Goal: Information Seeking & Learning: Learn about a topic

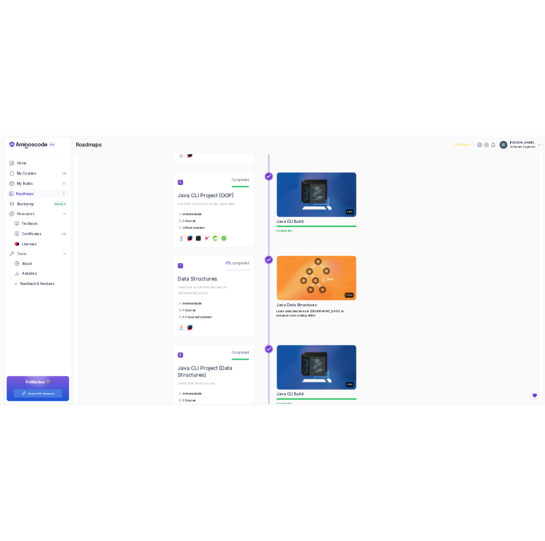
scroll to position [1106, 0]
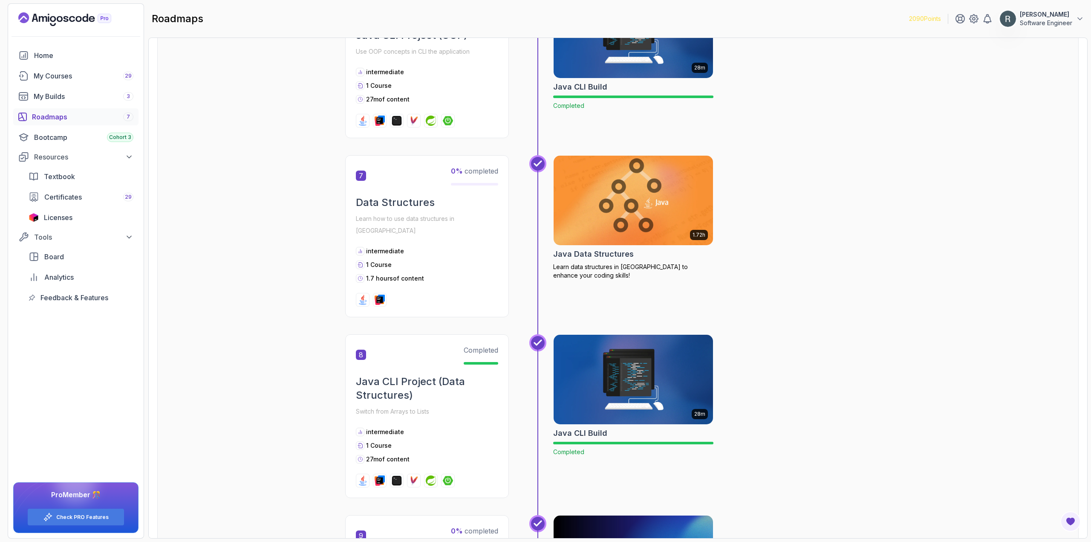
click at [647, 193] on img at bounding box center [633, 200] width 167 height 94
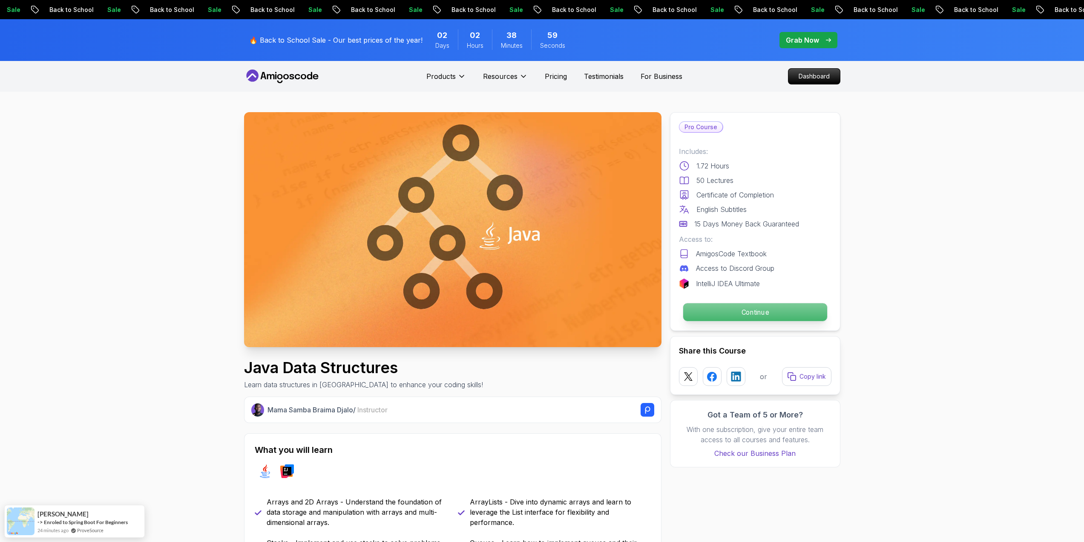
click at [792, 310] on p "Continue" at bounding box center [755, 312] width 144 height 18
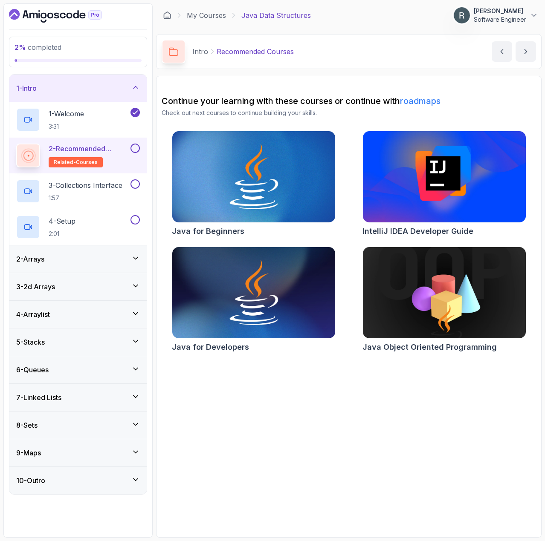
click at [135, 148] on button at bounding box center [134, 148] width 9 height 9
click at [133, 184] on button at bounding box center [134, 183] width 9 height 9
click at [98, 190] on h2 "3 - Collections Interface 1:57" at bounding box center [86, 191] width 74 height 22
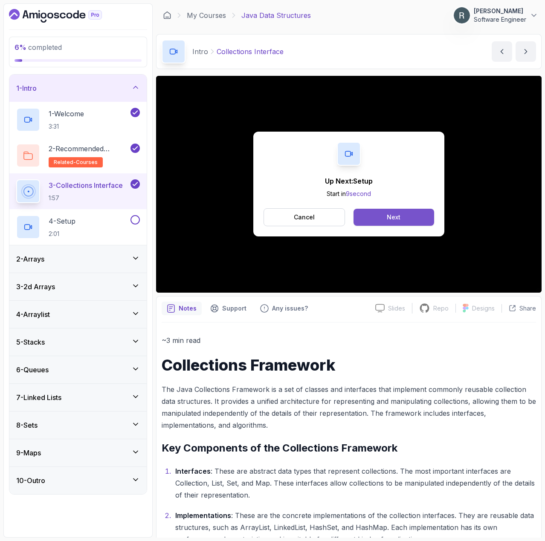
click at [400, 222] on div "Next" at bounding box center [393, 217] width 14 height 9
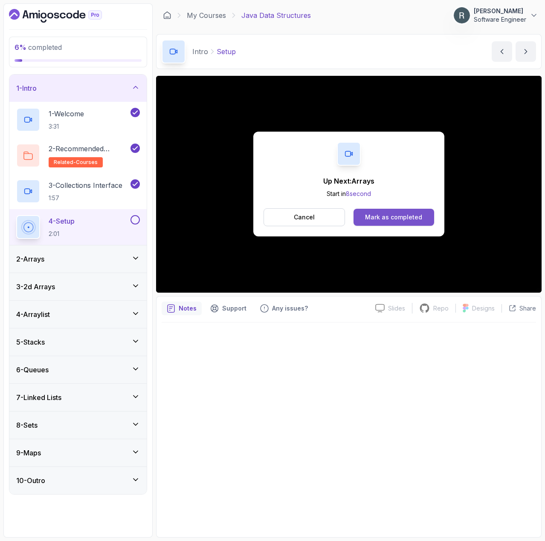
click at [380, 221] on div "Mark as completed" at bounding box center [393, 217] width 57 height 9
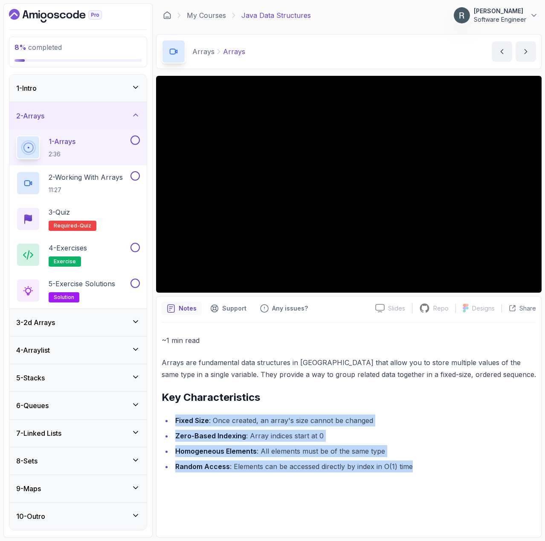
drag, startPoint x: 416, startPoint y: 468, endPoint x: 176, endPoint y: 416, distance: 245.9
click at [176, 416] on ul "Fixed Size : Once created, an array's size cannot be changed Zero-Based Indexin…" at bounding box center [348, 444] width 374 height 58
copy ul "Fixed Size : Once created, an array's size cannot be changed Zero-Based Indexin…"
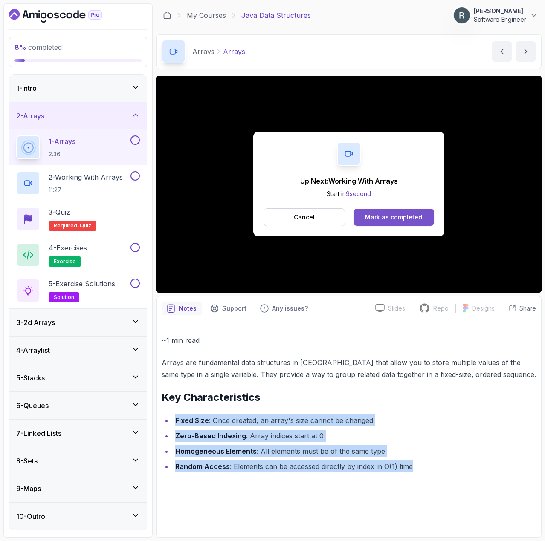
click at [418, 219] on div "Mark as completed" at bounding box center [393, 217] width 57 height 9
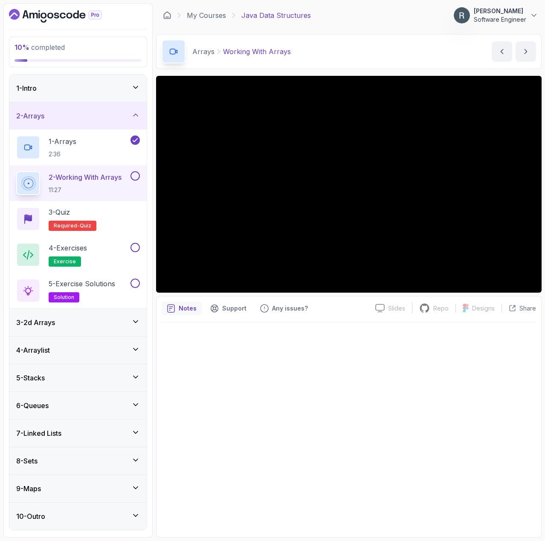
click at [133, 179] on button at bounding box center [134, 175] width 9 height 9
click at [120, 210] on div "3 - Quiz Required- quiz" at bounding box center [78, 219] width 124 height 24
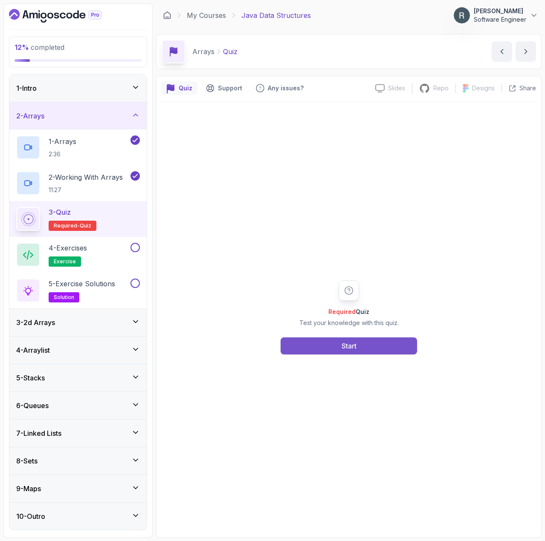
click at [324, 344] on button "Start" at bounding box center [348, 345] width 136 height 17
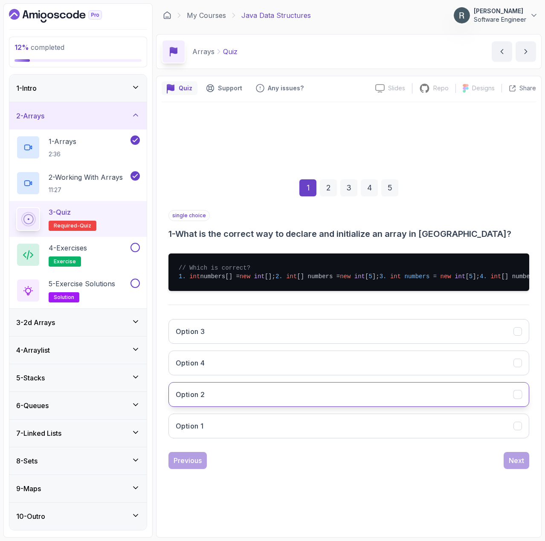
click at [382, 400] on button "Option 2" at bounding box center [348, 394] width 360 height 25
click at [518, 476] on div "1 2 3 4 5 single choice 1 - What is the correct way to declare and initialize a…" at bounding box center [348, 317] width 374 height 317
click at [519, 466] on div "Next" at bounding box center [515, 460] width 15 height 10
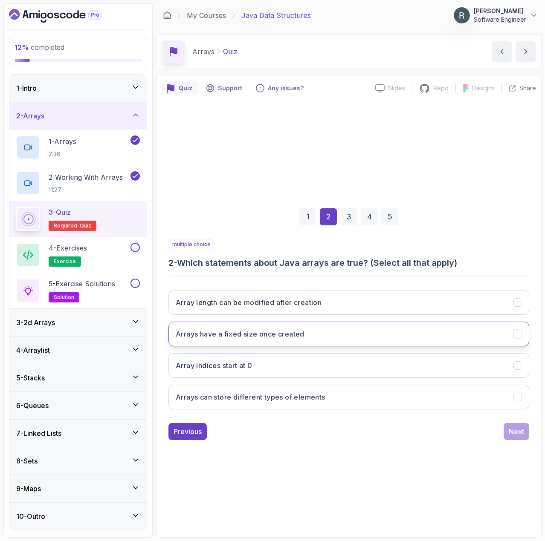
click at [365, 340] on button "Arrays have a fixed size once created" at bounding box center [348, 334] width 360 height 25
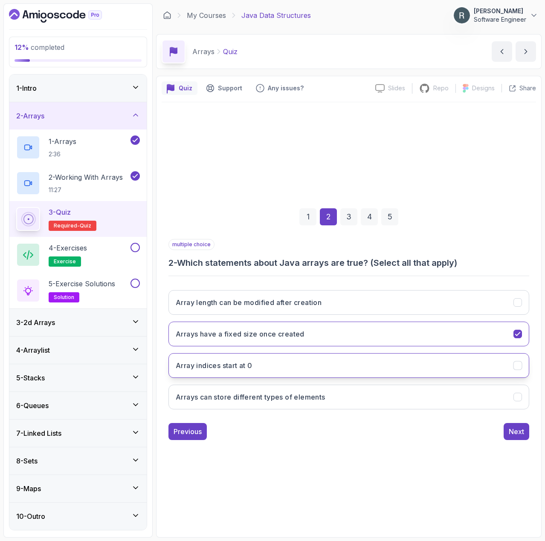
click at [363, 361] on button "Array indices start at 0" at bounding box center [348, 365] width 360 height 25
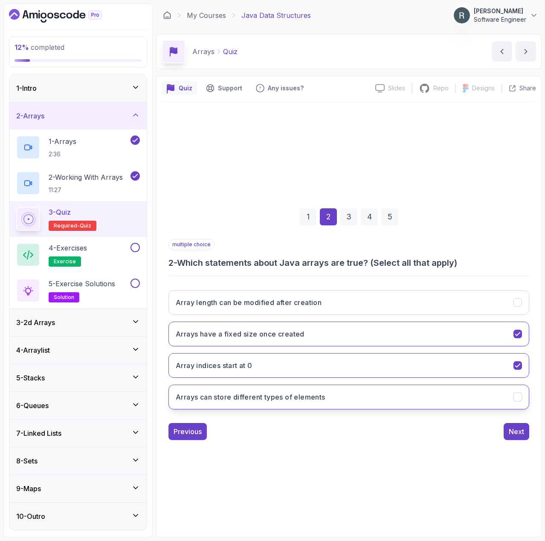
click at [381, 393] on button "Arrays can store different types of elements" at bounding box center [348, 397] width 360 height 25
click at [516, 431] on div "Next" at bounding box center [515, 432] width 15 height 10
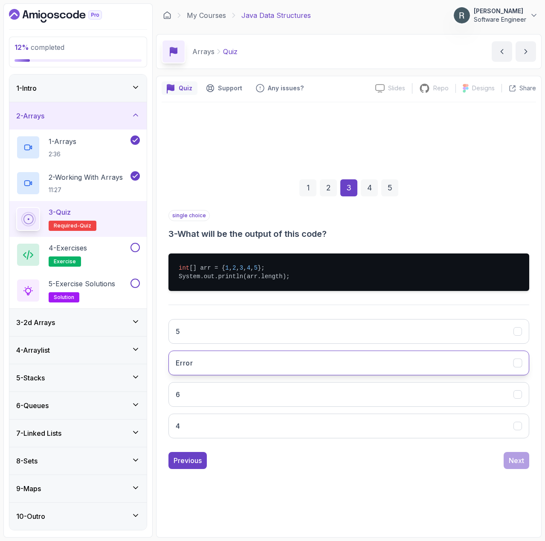
click at [411, 370] on button "Error" at bounding box center [348, 363] width 360 height 25
click at [511, 460] on div "Next" at bounding box center [515, 460] width 15 height 10
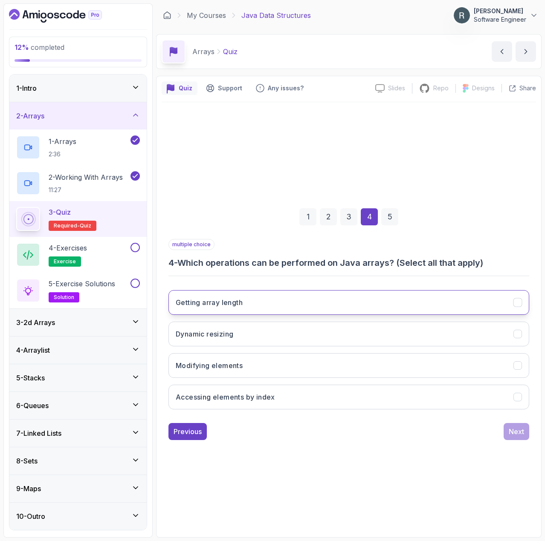
click at [309, 303] on button "Getting array length" at bounding box center [348, 302] width 360 height 25
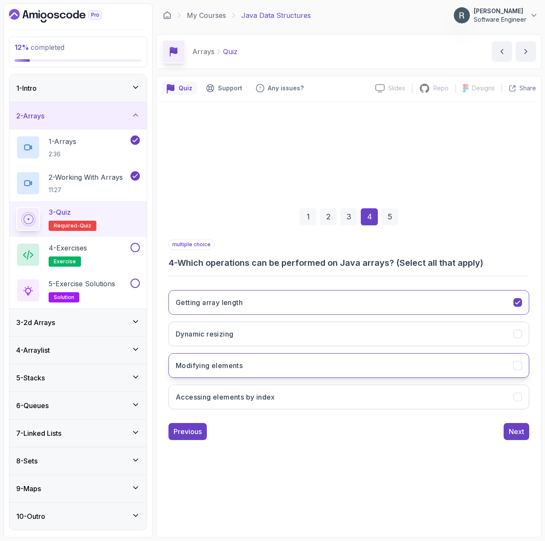
click at [334, 365] on button "Modifying elements" at bounding box center [348, 365] width 360 height 25
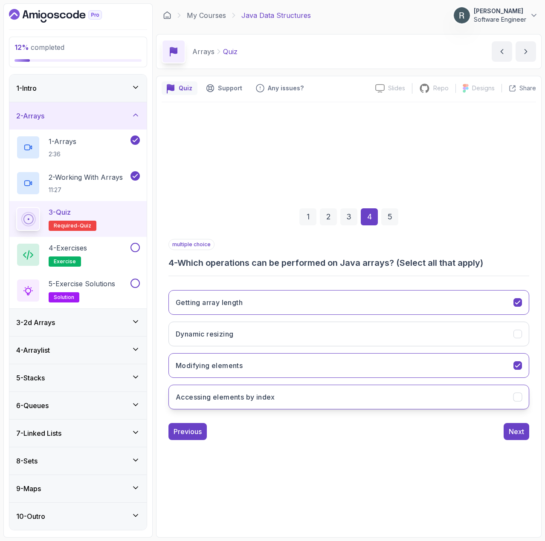
click at [353, 402] on button "Accessing elements by index" at bounding box center [348, 397] width 360 height 25
click at [511, 430] on div "Next" at bounding box center [515, 432] width 15 height 10
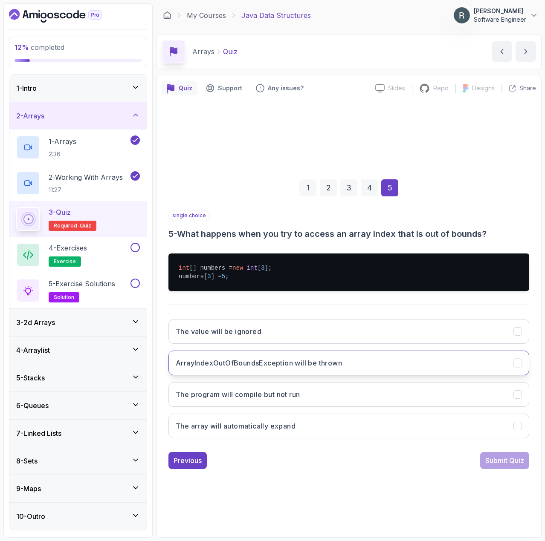
click at [389, 365] on button "ArrayIndexOutOfBoundsException will be thrown" at bounding box center [348, 363] width 360 height 25
click at [493, 457] on div "Submit Quiz" at bounding box center [504, 460] width 39 height 10
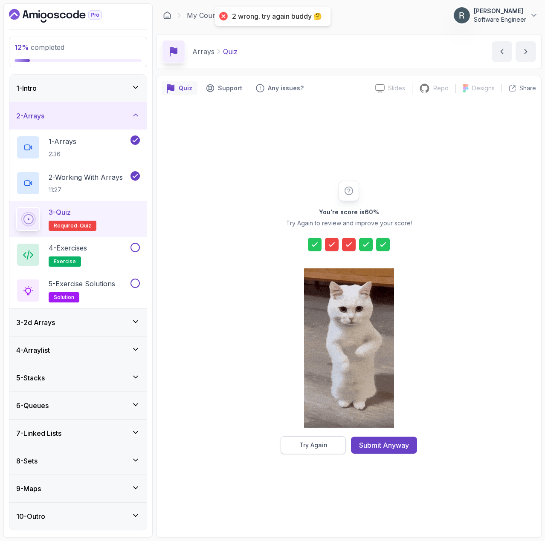
click at [321, 444] on div "Try Again" at bounding box center [313, 445] width 28 height 9
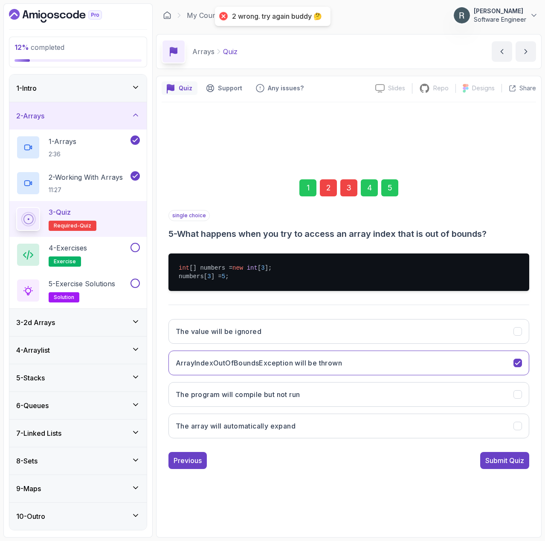
click at [343, 189] on div "3" at bounding box center [348, 187] width 17 height 17
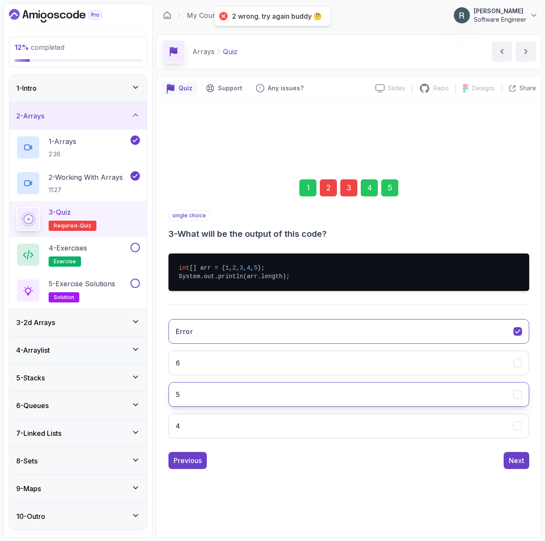
click at [284, 396] on button "5" at bounding box center [348, 394] width 360 height 25
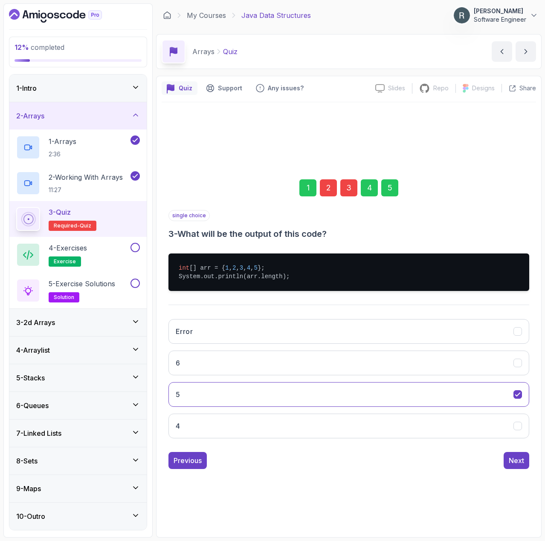
click at [327, 187] on div "2" at bounding box center [328, 187] width 17 height 17
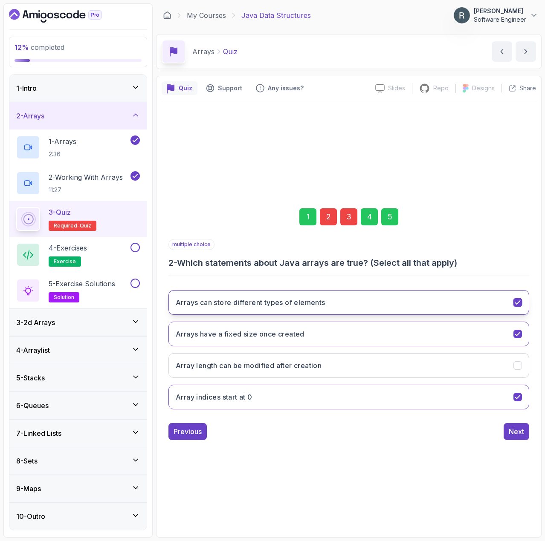
click at [381, 310] on button "Arrays can store different types of elements" at bounding box center [348, 302] width 360 height 25
click at [391, 213] on div "5" at bounding box center [389, 216] width 17 height 17
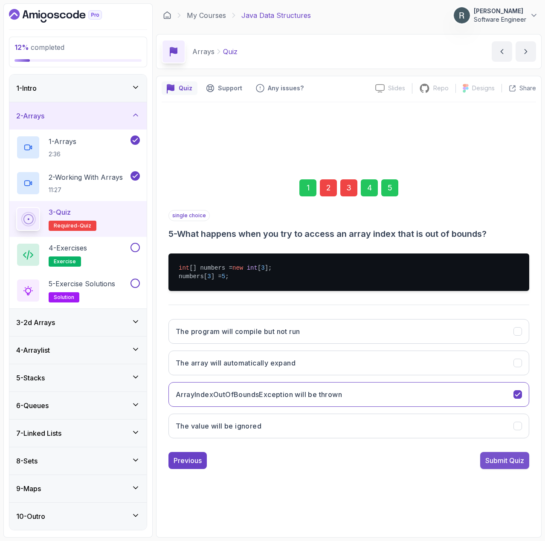
click at [508, 461] on div "Submit Quiz" at bounding box center [504, 460] width 39 height 10
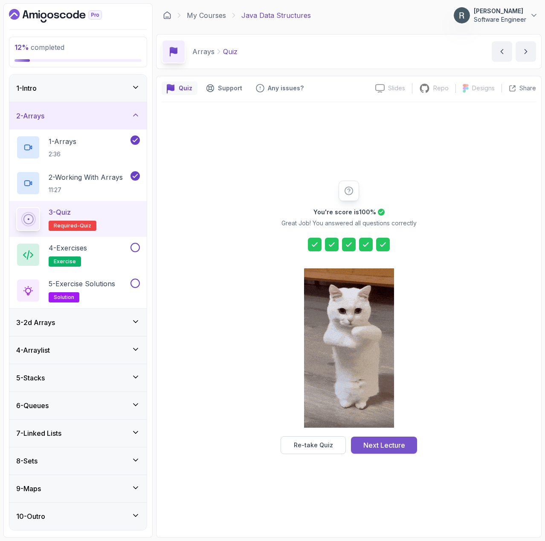
click at [406, 448] on button "Next Lecture" at bounding box center [384, 445] width 66 height 17
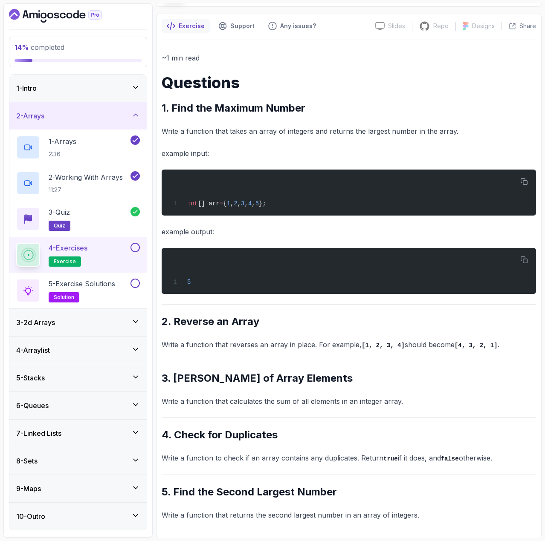
scroll to position [64, 0]
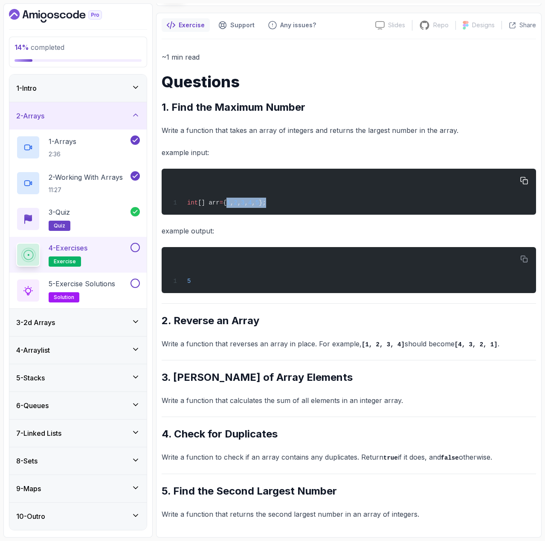
drag, startPoint x: 280, startPoint y: 201, endPoint x: 226, endPoint y: 202, distance: 53.7
click at [226, 202] on div "int [] arr = { 1 , 2 , 3 , 4 , 5 };" at bounding box center [348, 192] width 360 height 36
copy span "{ 1 , 2 , 3 , 4 , 5 };"
click at [135, 251] on button at bounding box center [134, 247] width 9 height 9
click at [112, 287] on p "5 - Exercise Solutions" at bounding box center [82, 284] width 66 height 10
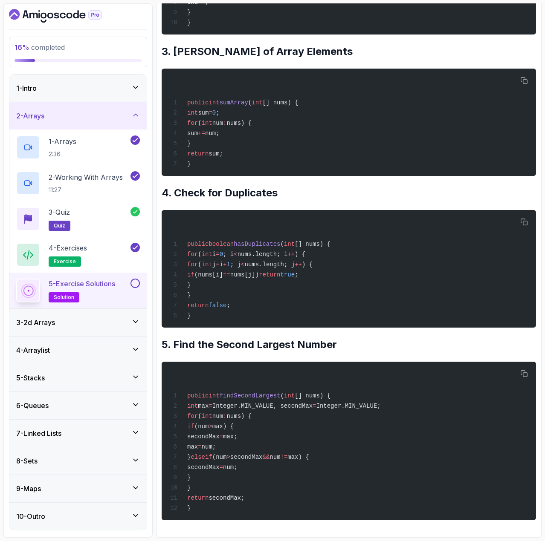
scroll to position [495, 0]
click at [139, 284] on button at bounding box center [134, 283] width 9 height 9
click at [95, 319] on div "3 - 2d Arrays" at bounding box center [78, 322] width 124 height 10
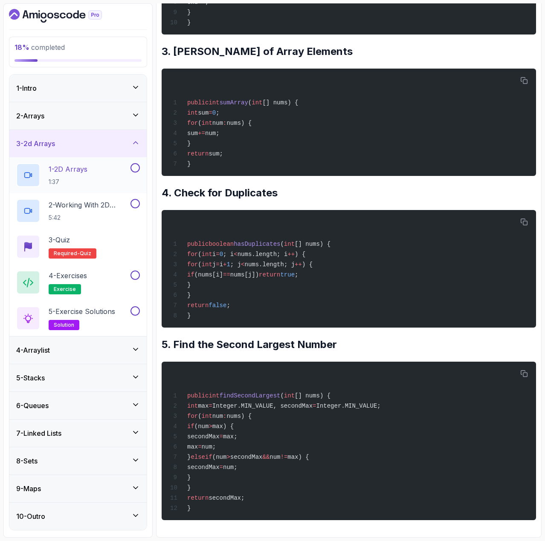
click at [114, 178] on div "1 - 2D Arrays 1:37" at bounding box center [72, 175] width 112 height 24
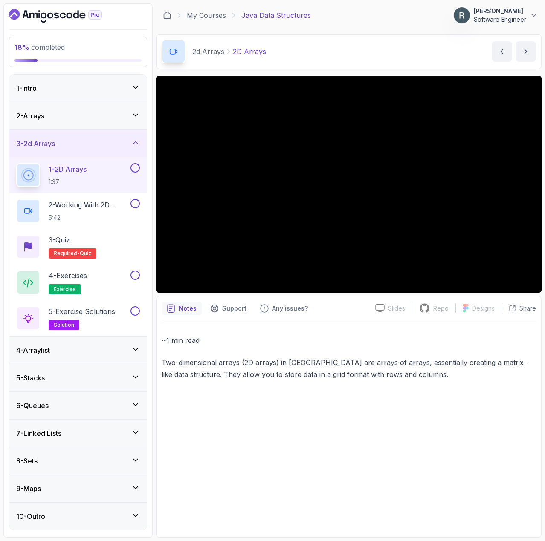
click at [86, 118] on div "2 - Arrays" at bounding box center [78, 116] width 124 height 10
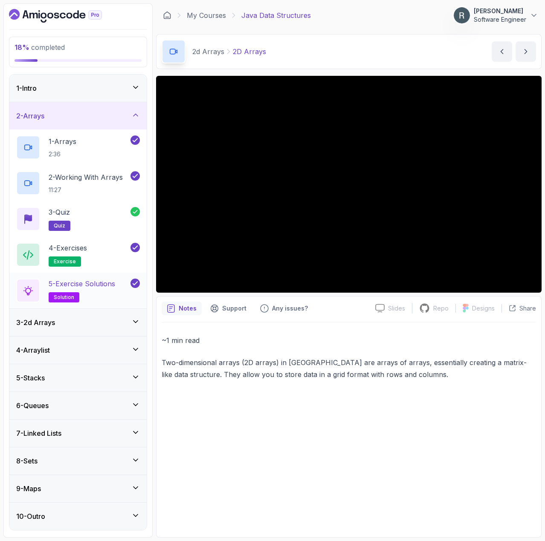
click at [98, 289] on h2 "5 - Exercise Solutions solution" at bounding box center [82, 291] width 66 height 24
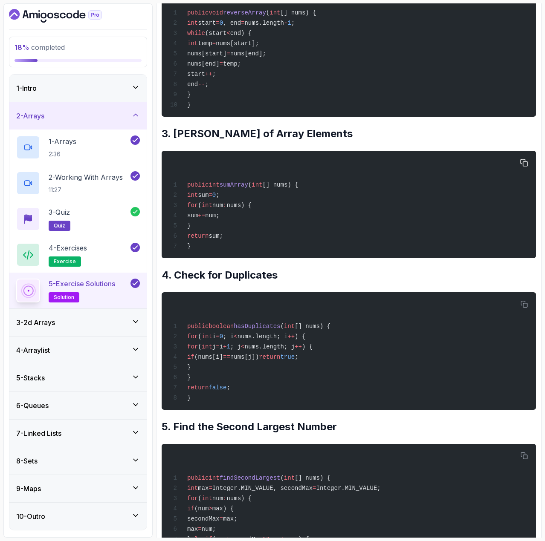
scroll to position [426, 0]
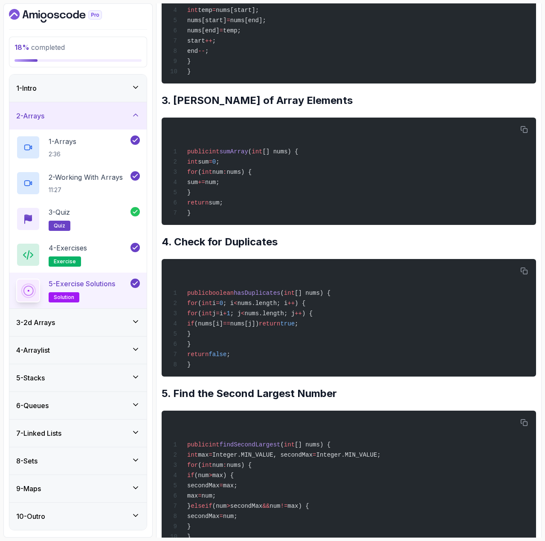
click at [92, 321] on div "3 - 2d Arrays" at bounding box center [78, 322] width 124 height 10
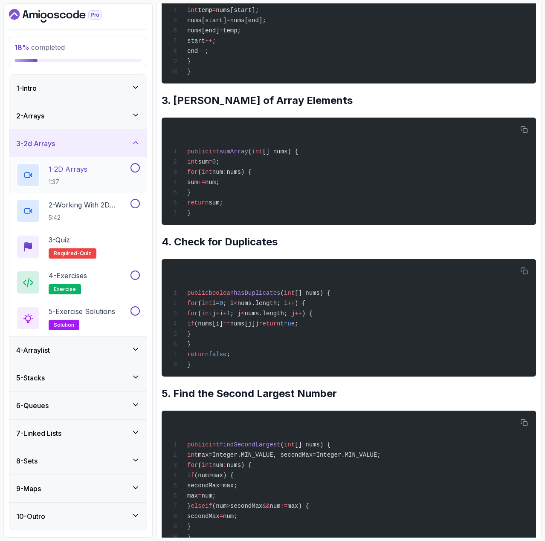
click at [110, 170] on div "1 - 2D Arrays 1:37" at bounding box center [72, 175] width 112 height 24
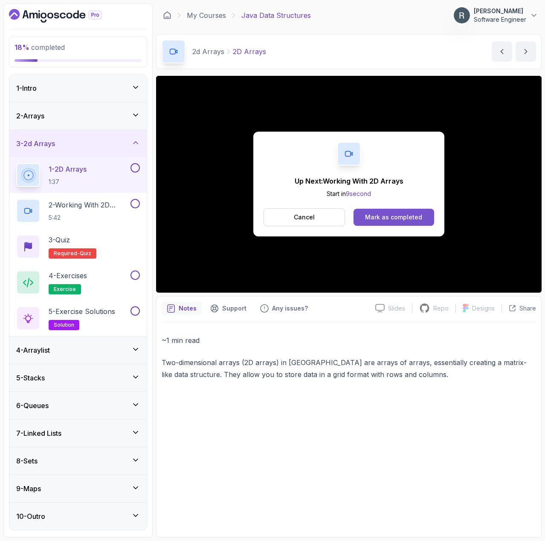
click at [391, 211] on button "Mark as completed" at bounding box center [393, 217] width 81 height 17
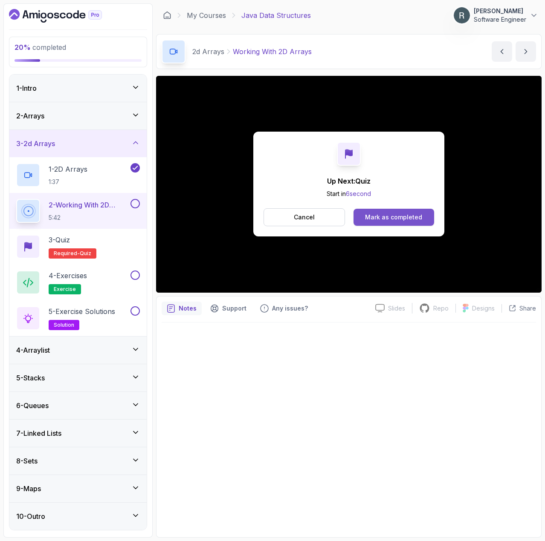
click at [415, 215] on div "Mark as completed" at bounding box center [393, 217] width 57 height 9
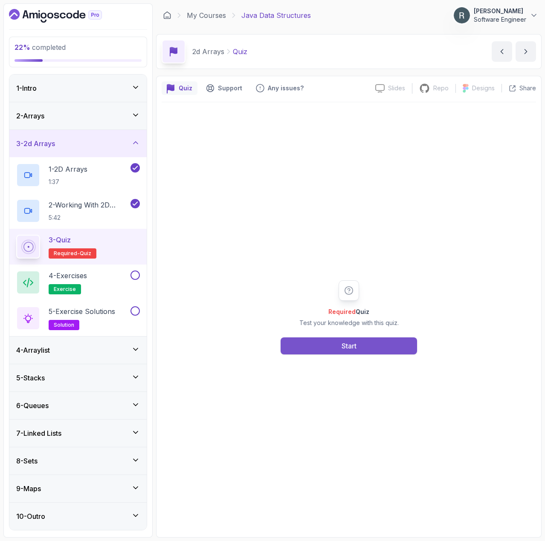
click at [324, 344] on button "Start" at bounding box center [348, 345] width 136 height 17
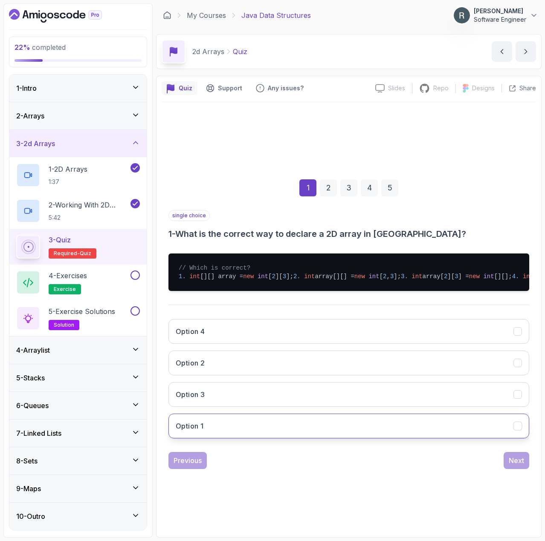
click at [263, 431] on button "Option 1" at bounding box center [348, 426] width 360 height 25
click at [522, 469] on button "Next" at bounding box center [516, 460] width 26 height 17
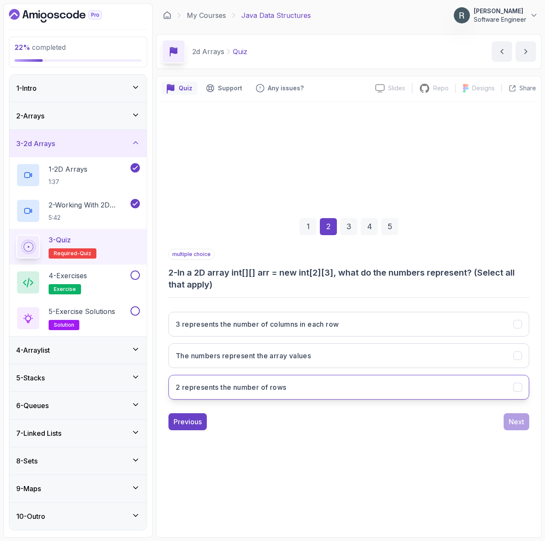
click at [258, 397] on button "2 represents the number of rows" at bounding box center [348, 387] width 360 height 25
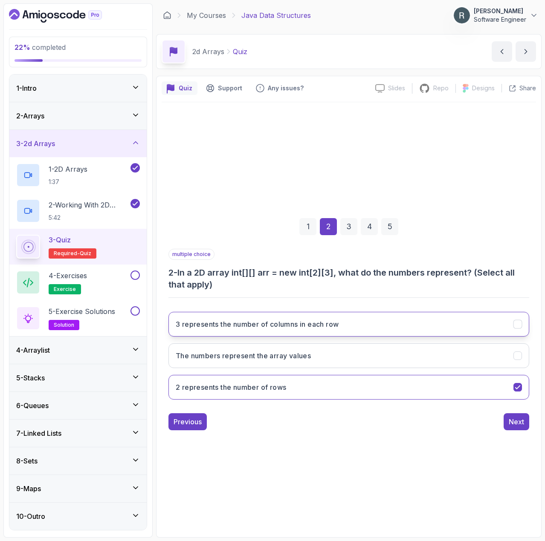
click at [262, 329] on button "3 represents the number of columns in each row" at bounding box center [348, 324] width 360 height 25
click at [514, 426] on div "Next" at bounding box center [515, 422] width 15 height 10
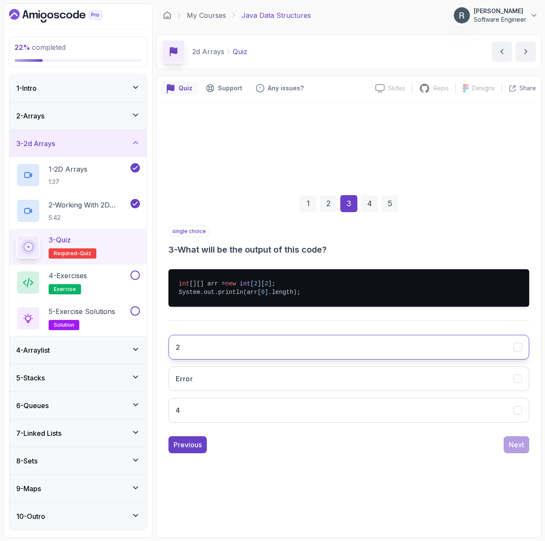
click at [260, 346] on button "2" at bounding box center [348, 347] width 360 height 25
click at [516, 445] on div "Next" at bounding box center [515, 445] width 15 height 10
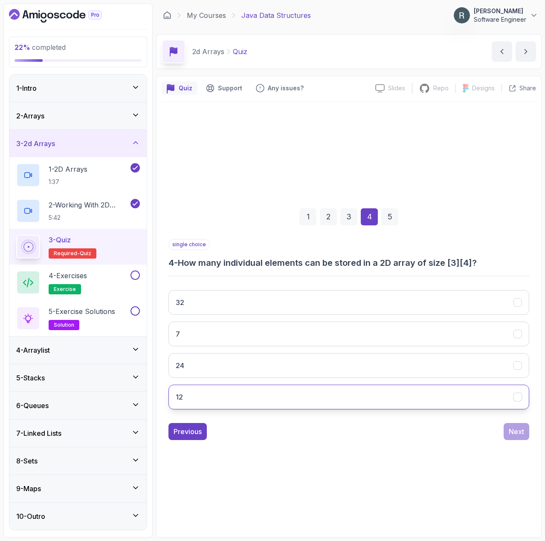
click at [501, 398] on button "12" at bounding box center [348, 397] width 360 height 25
click at [518, 431] on div "Next" at bounding box center [515, 432] width 15 height 10
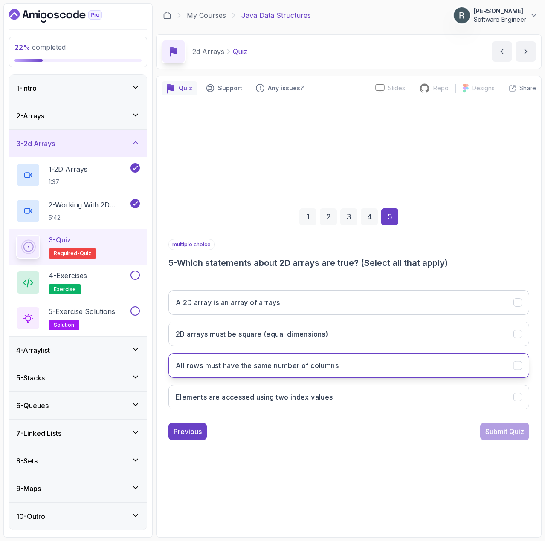
click at [403, 368] on button "All rows must have the same number of columns" at bounding box center [348, 365] width 360 height 25
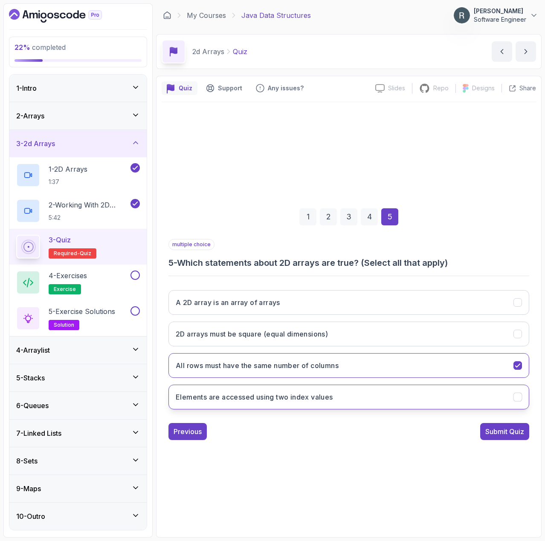
click at [392, 398] on button "Elements are accessed using two index values" at bounding box center [348, 397] width 360 height 25
click at [494, 429] on div "Submit Quiz" at bounding box center [504, 432] width 39 height 10
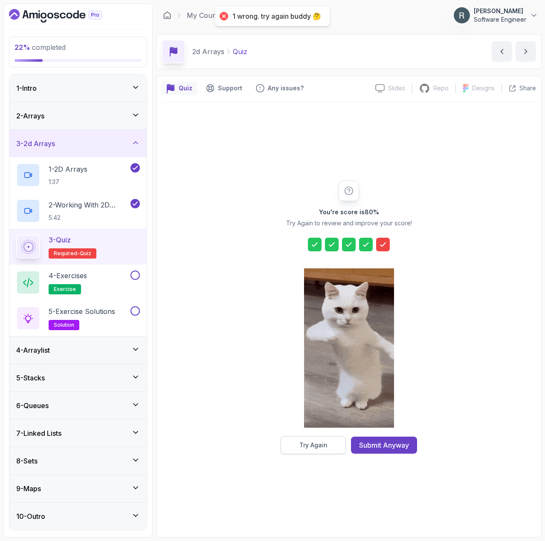
click at [319, 438] on button "Try Again" at bounding box center [312, 445] width 65 height 18
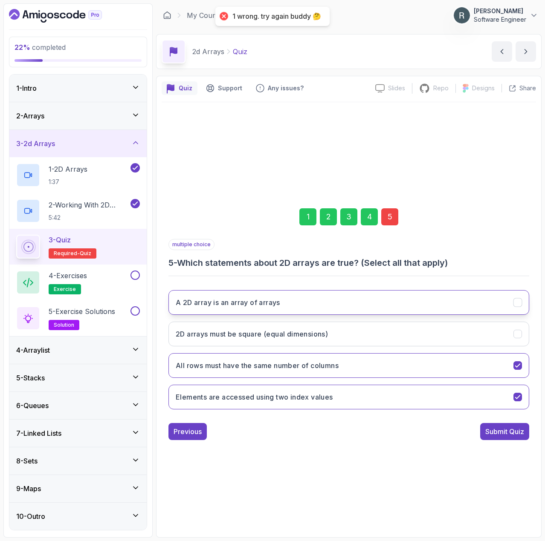
click at [335, 311] on button "A 2D array is an array of arrays" at bounding box center [348, 302] width 360 height 25
click at [504, 434] on div "Submit Quiz" at bounding box center [504, 432] width 39 height 10
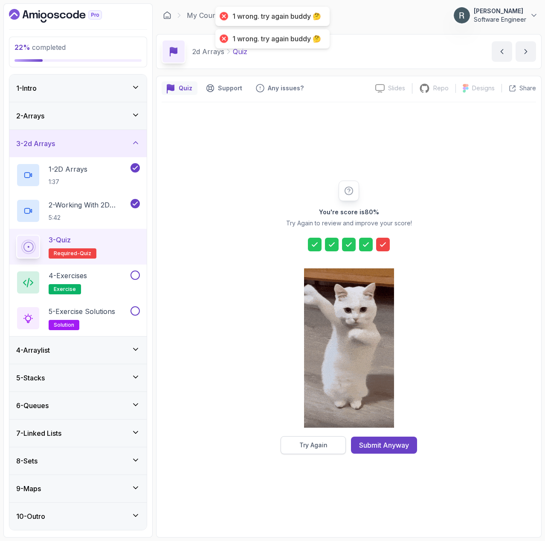
click at [309, 447] on div "Try Again" at bounding box center [313, 445] width 28 height 9
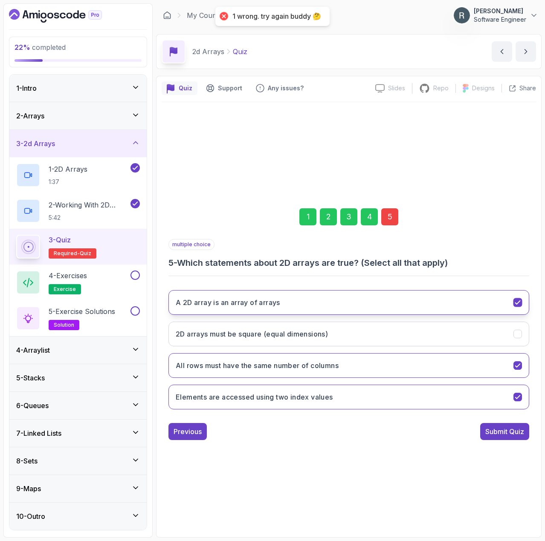
click at [418, 303] on button "A 2D array is an array of arrays" at bounding box center [348, 302] width 360 height 25
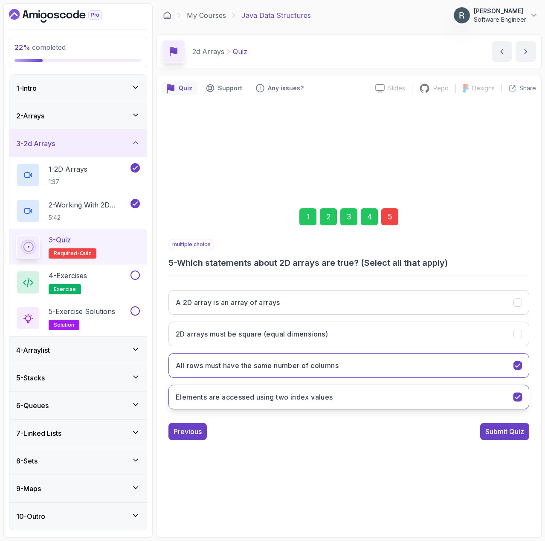
click at [334, 403] on button "Elements are accessed using two index values" at bounding box center [348, 397] width 360 height 25
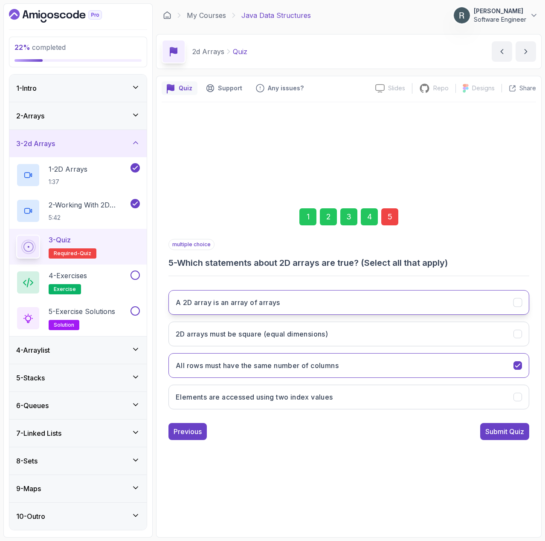
click at [333, 301] on button "A 2D array is an array of arrays" at bounding box center [348, 302] width 360 height 25
click at [508, 437] on button "Submit Quiz" at bounding box center [504, 431] width 49 height 17
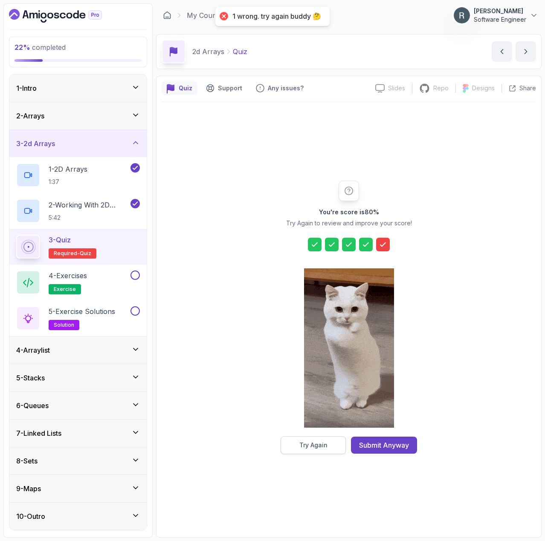
click at [325, 444] on div "Try Again" at bounding box center [313, 445] width 28 height 9
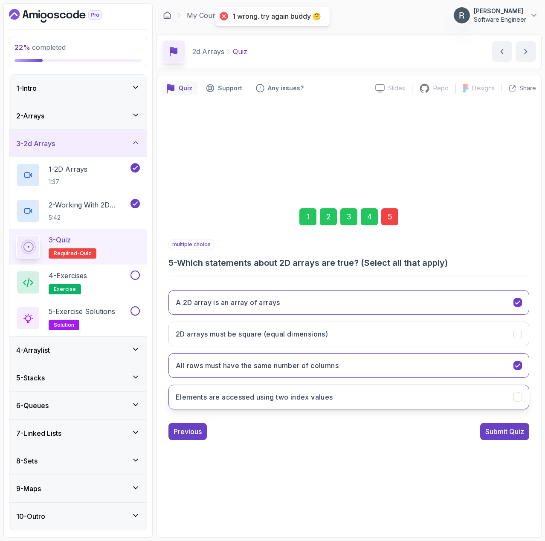
click at [349, 395] on button "Elements are accessed using two index values" at bounding box center [348, 397] width 360 height 25
click at [500, 434] on div "Submit Quiz" at bounding box center [504, 432] width 39 height 10
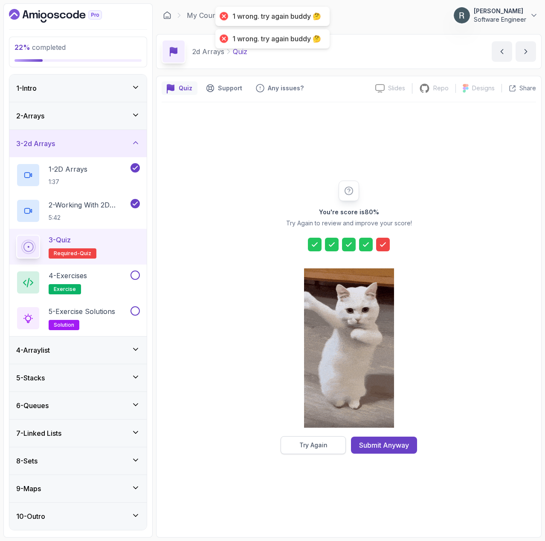
click at [321, 444] on div "Try Again" at bounding box center [313, 445] width 28 height 9
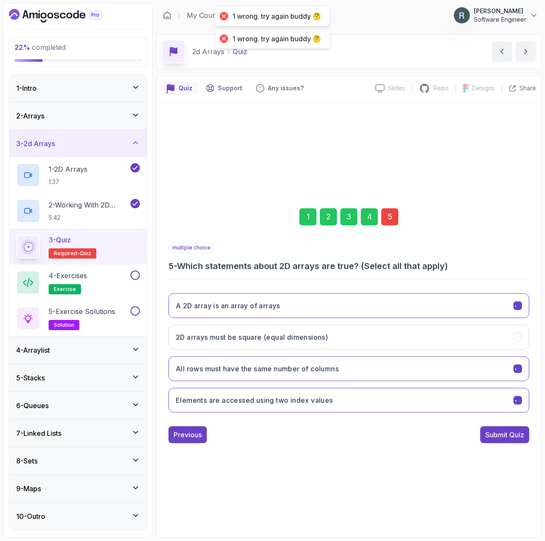
click at [321, 444] on div "1 2 3 4 5 multiple choice 5 - Which statements about 2D arrays are true? (Selec…" at bounding box center [348, 317] width 374 height 259
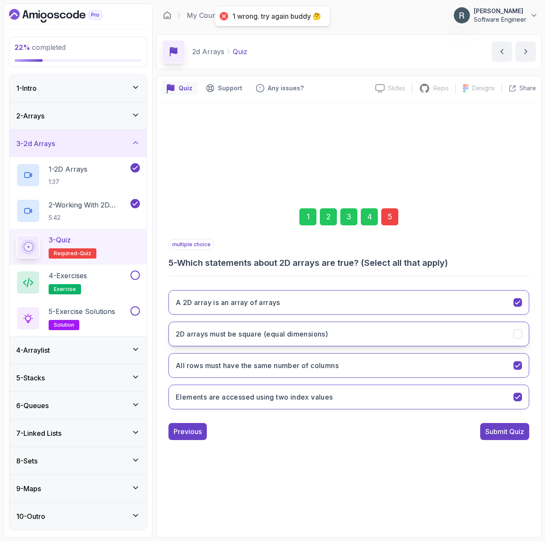
click at [347, 336] on button "2D arrays must be square (equal dimensions)" at bounding box center [348, 334] width 360 height 25
click at [495, 438] on button "Submit Quiz" at bounding box center [504, 431] width 49 height 17
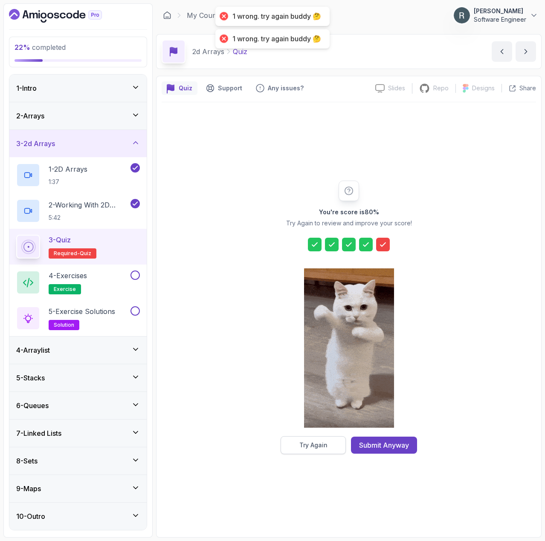
click at [323, 444] on div "Try Again" at bounding box center [313, 445] width 28 height 9
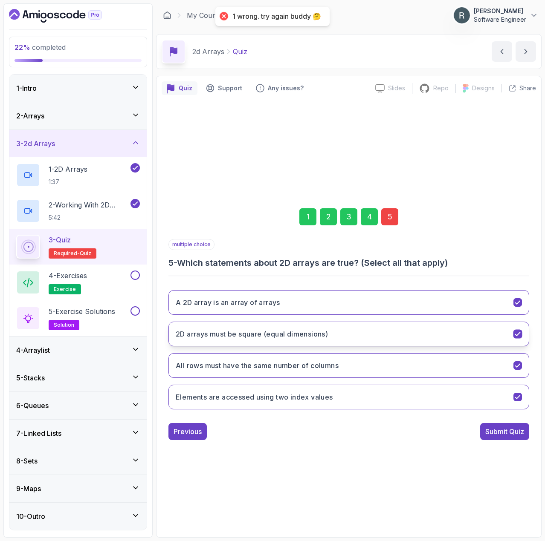
click at [392, 329] on button "2D arrays must be square (equal dimensions)" at bounding box center [348, 334] width 360 height 25
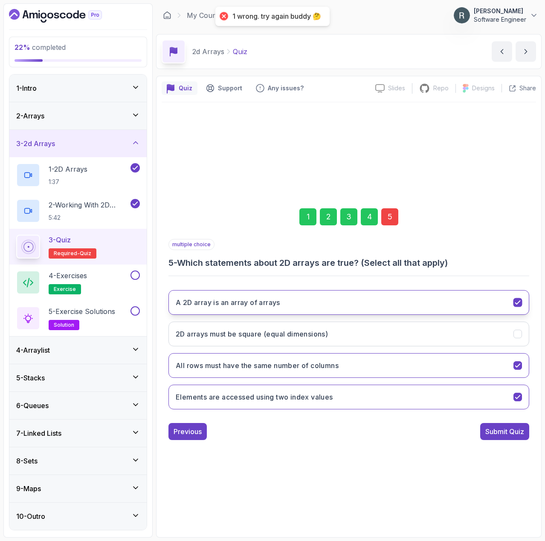
click at [416, 298] on button "A 2D array is an array of arrays" at bounding box center [348, 302] width 360 height 25
click at [506, 428] on div "Submit Quiz" at bounding box center [504, 432] width 39 height 10
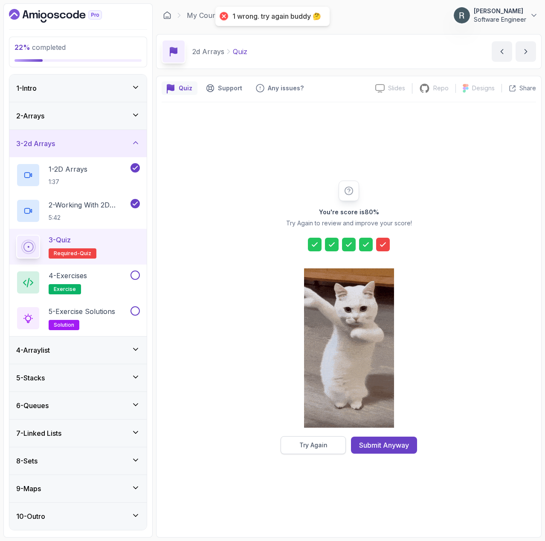
click at [331, 441] on button "Try Again" at bounding box center [312, 445] width 65 height 18
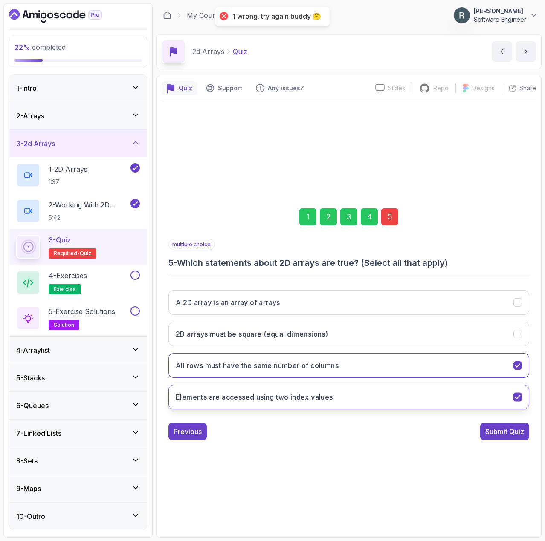
click at [337, 403] on button "Elements are accessed using two index values" at bounding box center [348, 397] width 360 height 25
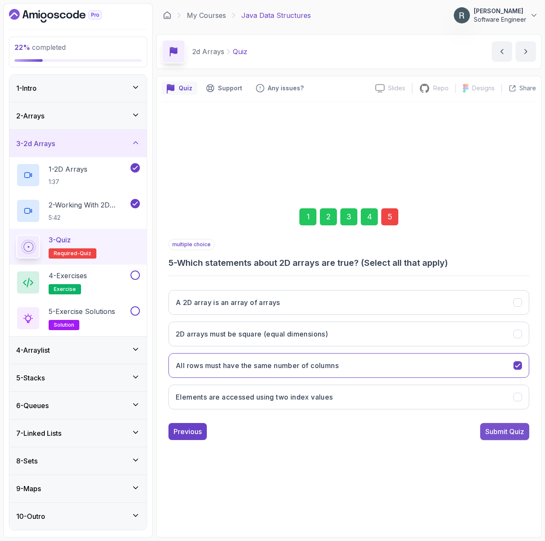
click at [501, 435] on div "Submit Quiz" at bounding box center [504, 432] width 39 height 10
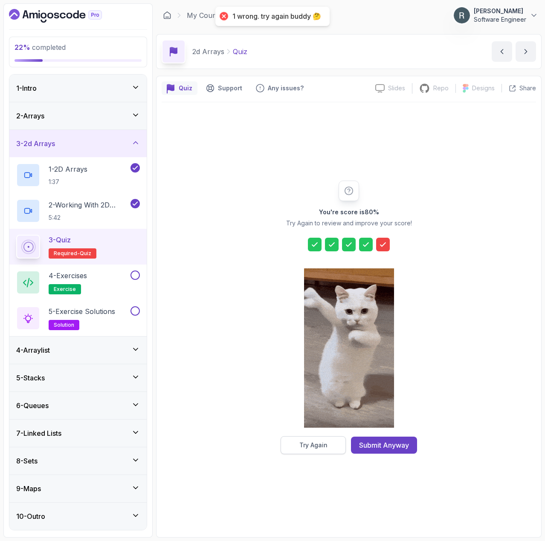
click at [329, 441] on button "Try Again" at bounding box center [312, 445] width 65 height 18
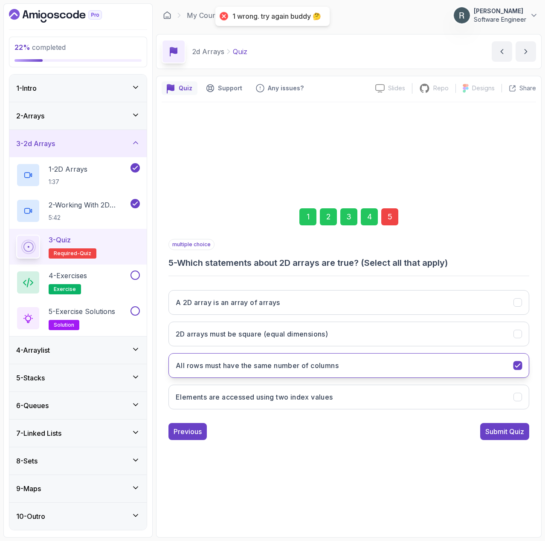
click at [379, 367] on button "All rows must have the same number of columns" at bounding box center [348, 365] width 360 height 25
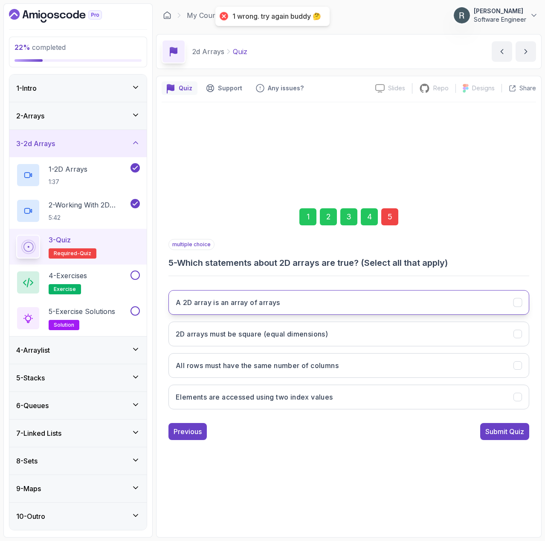
click at [365, 297] on button "A 2D array is an array of arrays" at bounding box center [348, 302] width 360 height 25
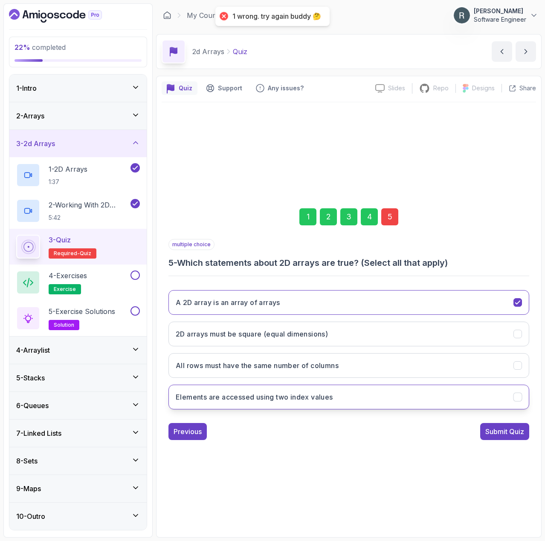
drag, startPoint x: 371, startPoint y: 403, endPoint x: 378, endPoint y: 403, distance: 6.8
click at [371, 403] on button "Elements are accessed using two index values" at bounding box center [348, 397] width 360 height 25
click at [500, 428] on div "Submit Quiz" at bounding box center [504, 432] width 39 height 10
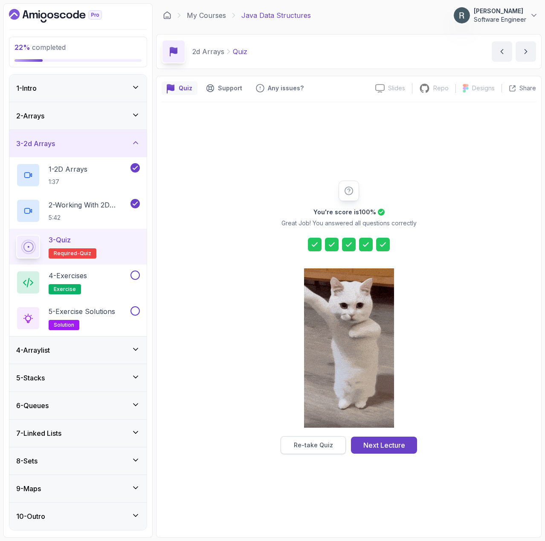
click at [315, 444] on div "Re-take Quiz" at bounding box center [313, 445] width 39 height 9
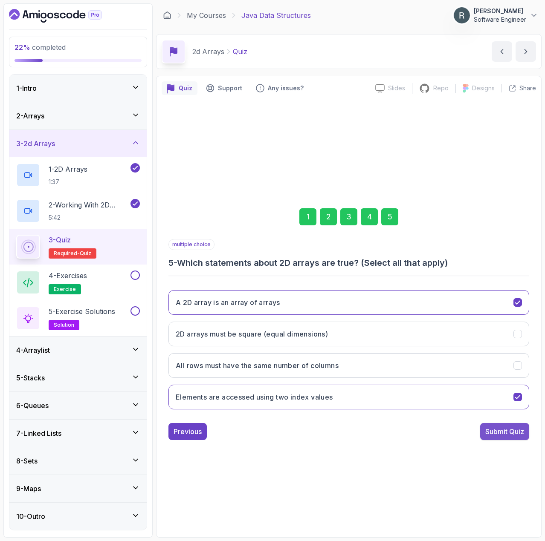
click at [498, 436] on div "Submit Quiz" at bounding box center [504, 432] width 39 height 10
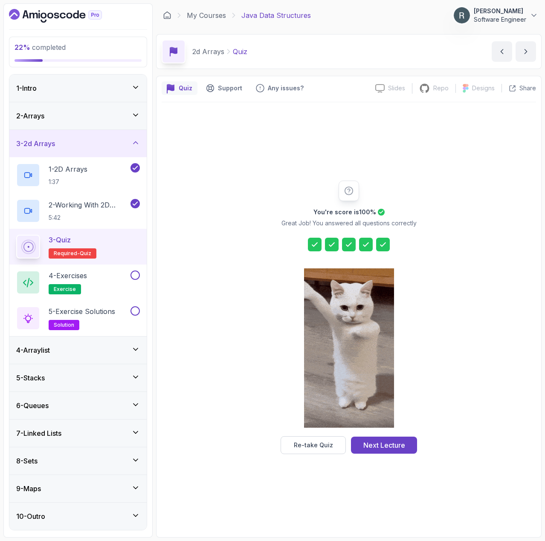
click at [399, 443] on div "Next Lecture" at bounding box center [384, 445] width 42 height 10
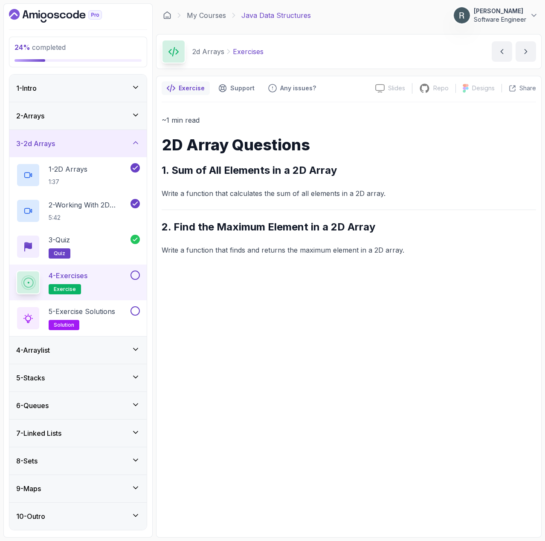
click at [137, 277] on button at bounding box center [134, 275] width 9 height 9
click at [111, 317] on h2 "5 - Exercise Solutions solution" at bounding box center [82, 318] width 66 height 24
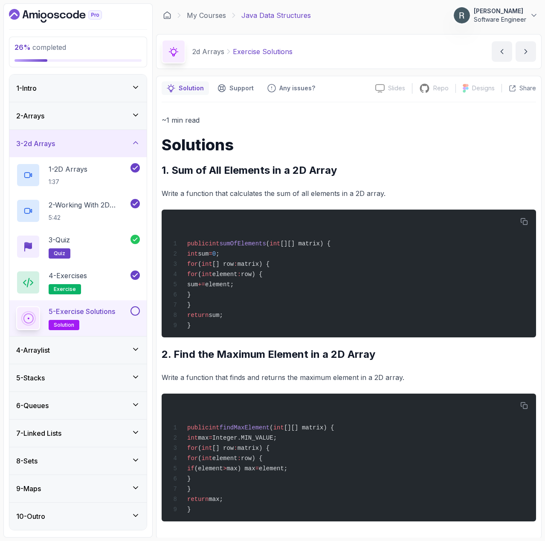
click at [133, 310] on button at bounding box center [134, 310] width 9 height 9
click at [109, 347] on div "4 - Arraylist" at bounding box center [78, 350] width 124 height 10
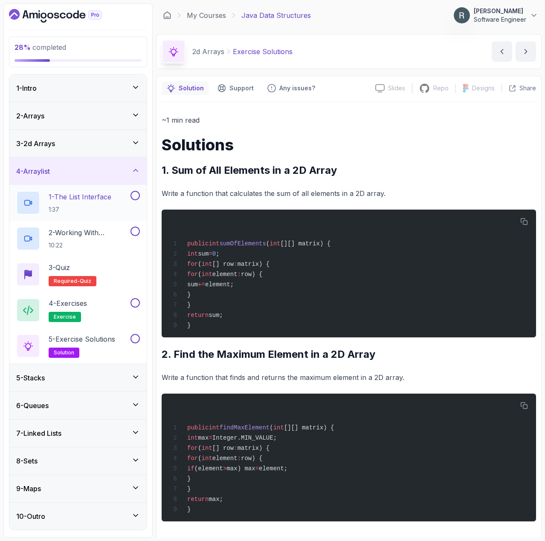
click at [103, 209] on p "1:37" at bounding box center [80, 209] width 63 height 9
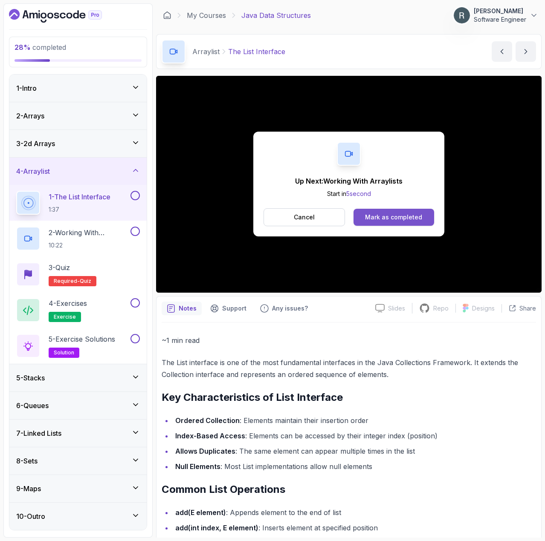
click at [413, 215] on div "Mark as completed" at bounding box center [393, 217] width 57 height 9
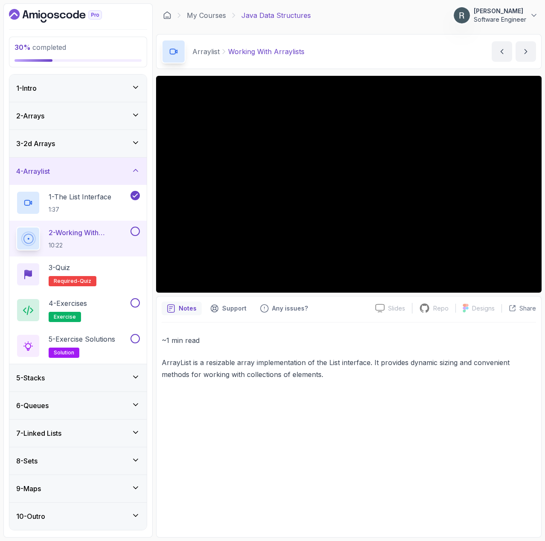
click at [137, 232] on button at bounding box center [134, 231] width 9 height 9
click at [106, 273] on div "3 - Quiz Required- quiz" at bounding box center [78, 274] width 124 height 24
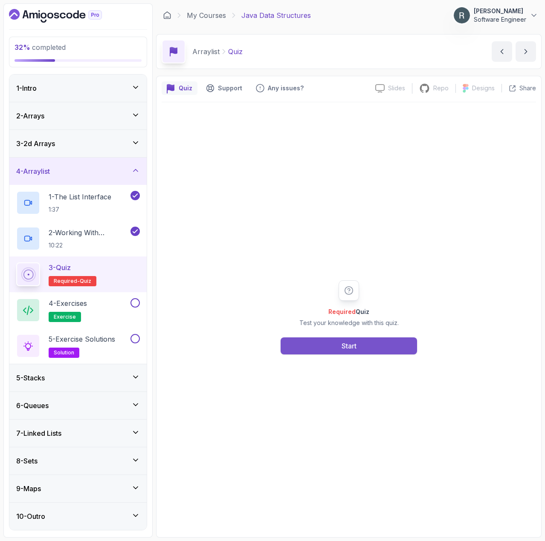
click at [348, 349] on div "Start" at bounding box center [348, 346] width 15 height 10
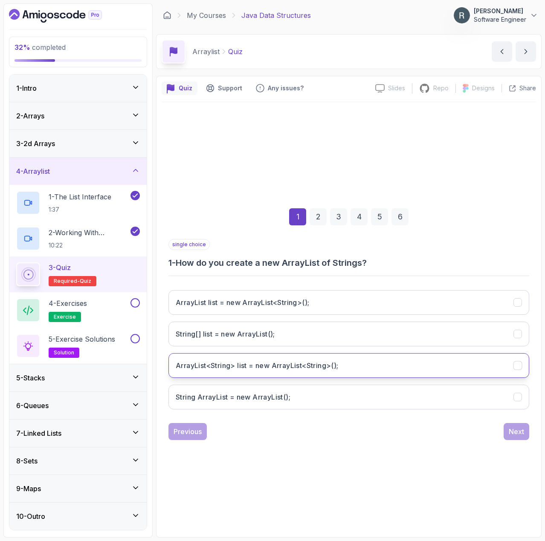
click at [268, 369] on h3 "ArrayList<String> list = new ArrayList<String>();" at bounding box center [257, 365] width 163 height 10
click at [517, 434] on div "Next" at bounding box center [515, 432] width 15 height 10
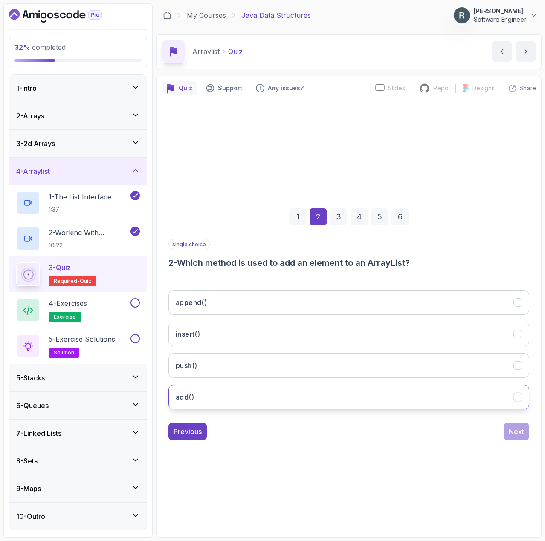
click at [398, 395] on button "add()" at bounding box center [348, 397] width 360 height 25
click at [511, 426] on button "Next" at bounding box center [516, 431] width 26 height 17
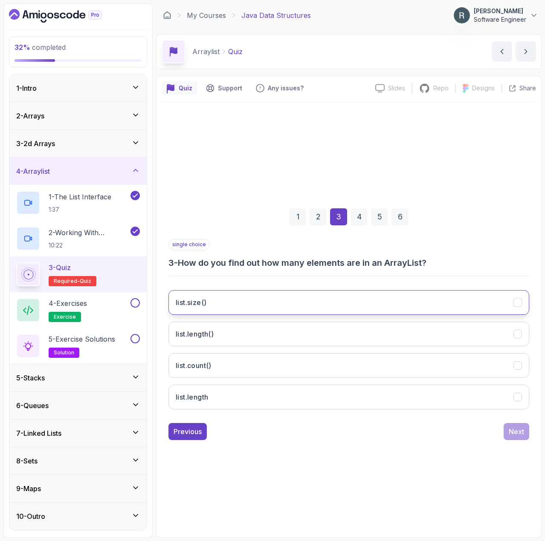
click at [328, 306] on button "list.size()" at bounding box center [348, 302] width 360 height 25
click at [511, 428] on div "Next" at bounding box center [515, 432] width 15 height 10
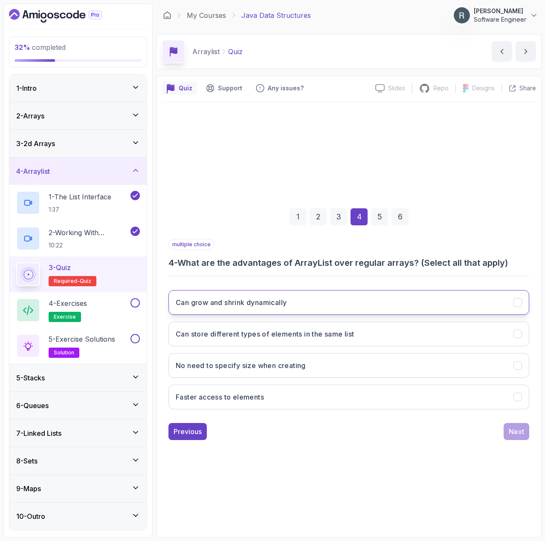
click at [267, 298] on h3 "Can grow and shrink dynamically" at bounding box center [231, 302] width 111 height 10
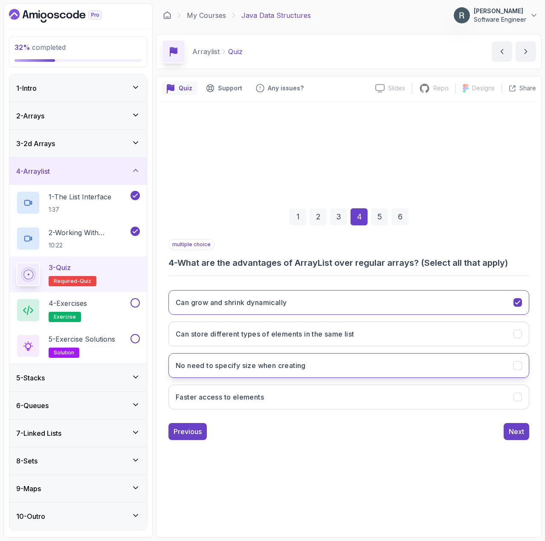
click at [320, 369] on button "No need to specify size when creating" at bounding box center [348, 365] width 360 height 25
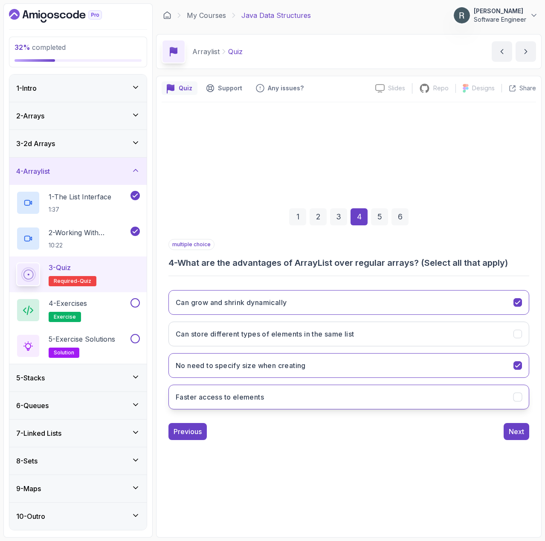
click at [340, 397] on button "Faster access to elements" at bounding box center [348, 397] width 360 height 25
click at [507, 433] on button "Next" at bounding box center [516, 431] width 26 height 17
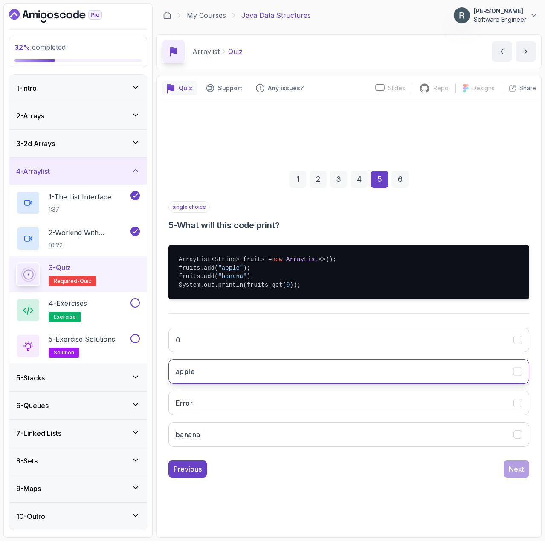
click at [417, 380] on button "apple" at bounding box center [348, 371] width 360 height 25
click at [510, 467] on div "Next" at bounding box center [515, 469] width 15 height 10
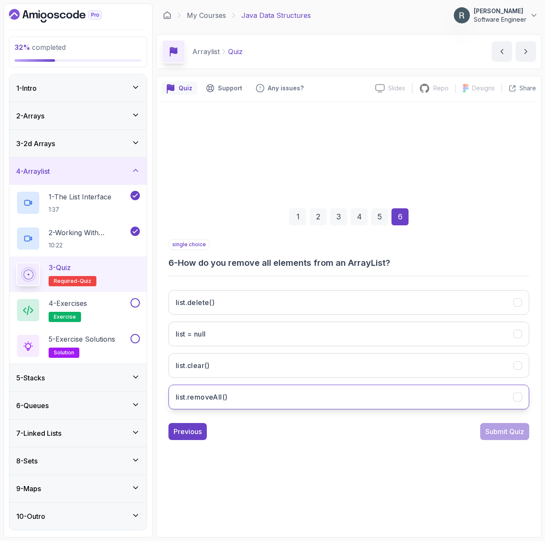
click at [364, 394] on button "list.removeAll()" at bounding box center [348, 397] width 360 height 25
click at [513, 432] on div "Submit Quiz" at bounding box center [504, 432] width 39 height 10
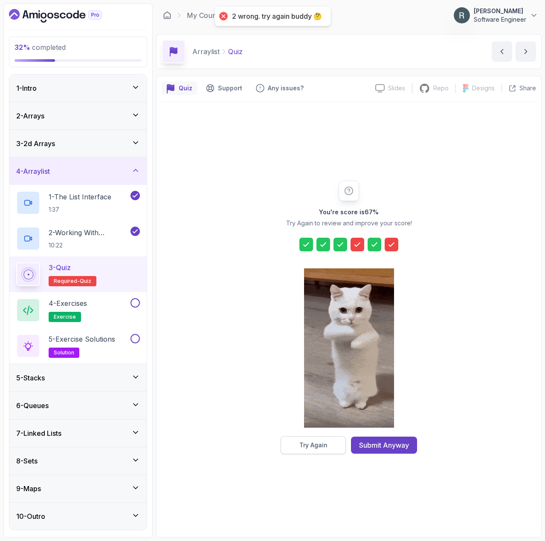
click at [320, 447] on div "Try Again" at bounding box center [313, 445] width 28 height 9
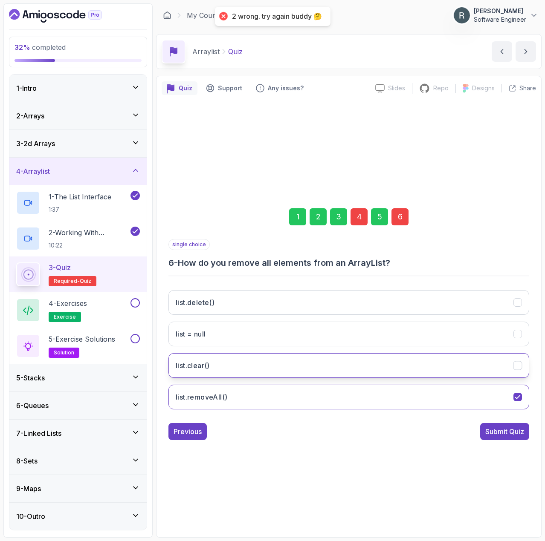
click at [307, 362] on button "list.clear()" at bounding box center [348, 365] width 360 height 25
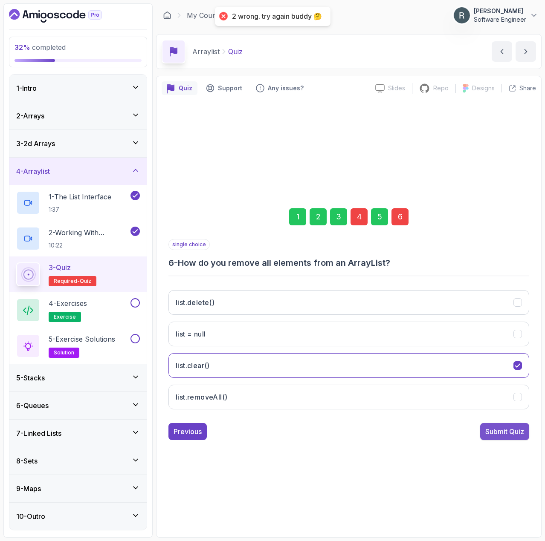
click at [503, 432] on div "Submit Quiz" at bounding box center [504, 432] width 39 height 10
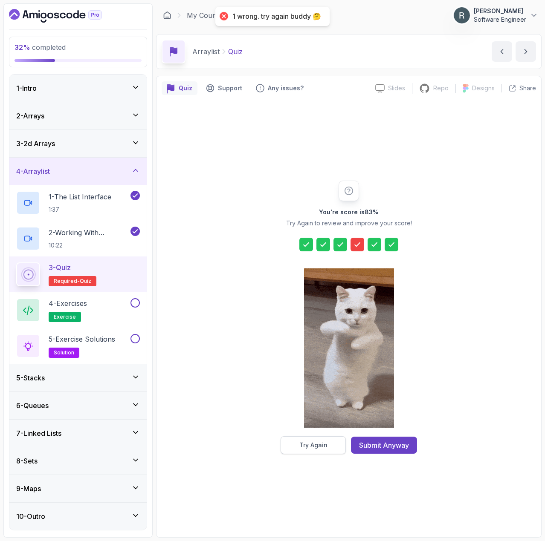
click at [304, 442] on div "Try Again" at bounding box center [313, 445] width 28 height 9
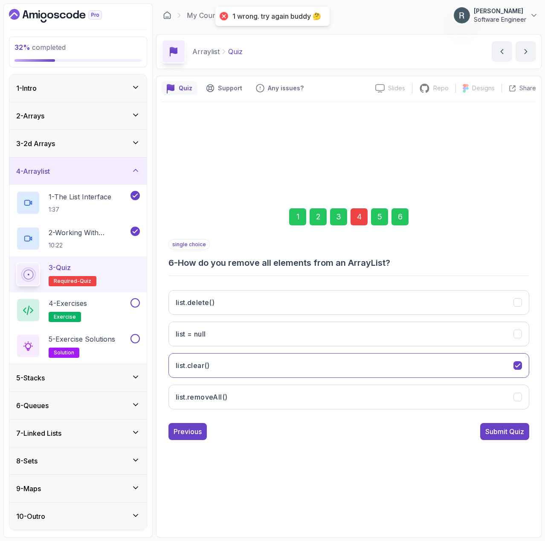
click at [360, 223] on div "4" at bounding box center [358, 216] width 17 height 17
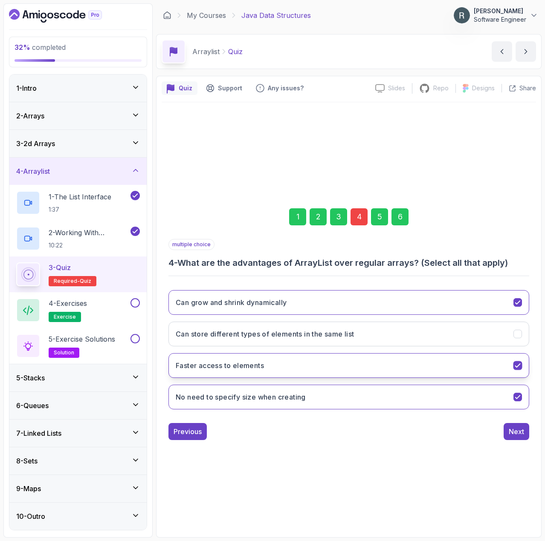
click at [291, 360] on button "Faster access to elements" at bounding box center [348, 365] width 360 height 25
click at [404, 219] on div "6" at bounding box center [399, 216] width 17 height 17
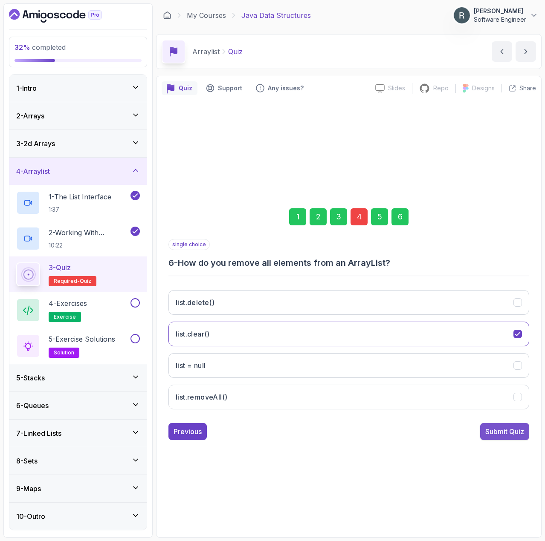
click at [503, 426] on button "Submit Quiz" at bounding box center [504, 431] width 49 height 17
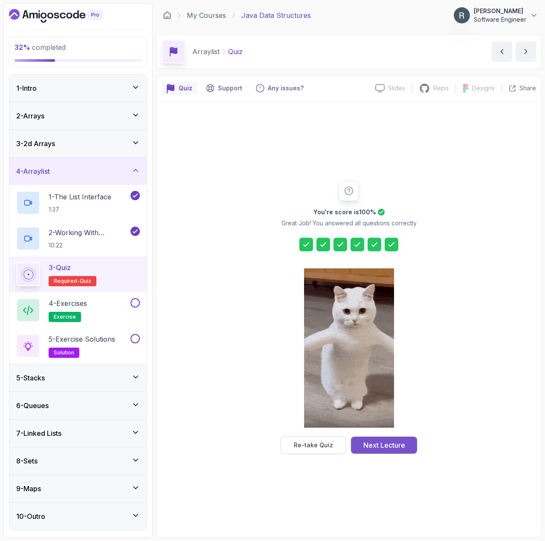
click at [386, 441] on div "Next Lecture" at bounding box center [384, 445] width 42 height 10
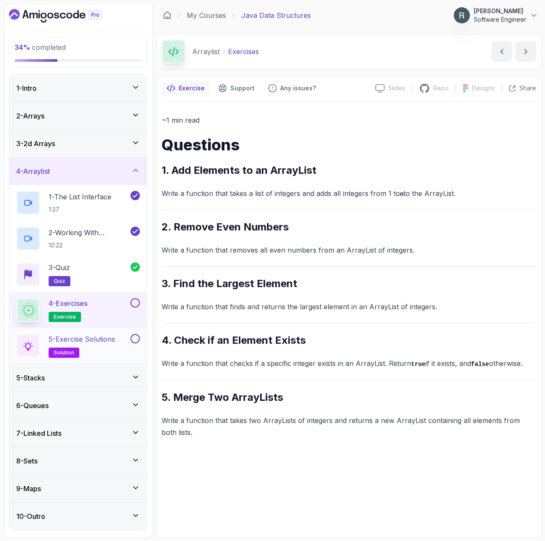
click at [113, 353] on h2 "5 - Exercise Solutions solution" at bounding box center [82, 346] width 66 height 24
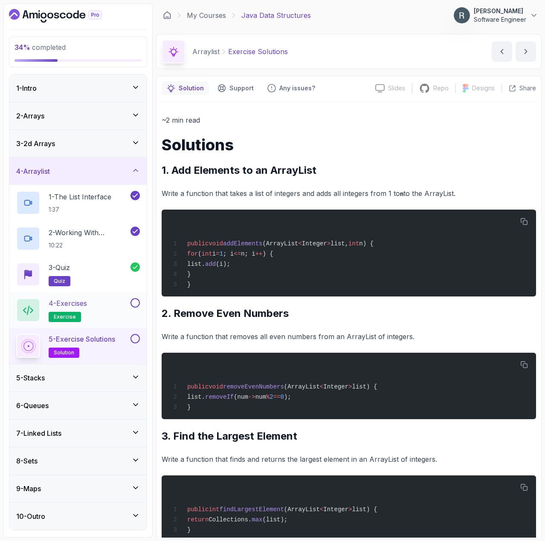
click at [109, 314] on div "4 - Exercises exercise" at bounding box center [72, 310] width 112 height 24
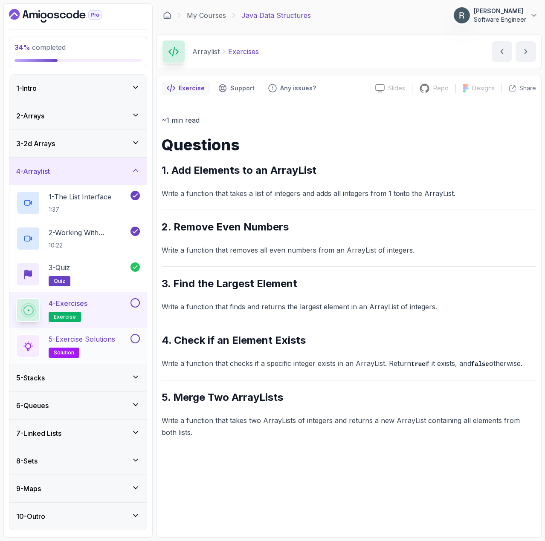
click at [89, 333] on div "5 - Exercise Solutions solution" at bounding box center [77, 346] width 137 height 36
click at [89, 340] on p "5 - Exercise Solutions" at bounding box center [82, 339] width 66 height 10
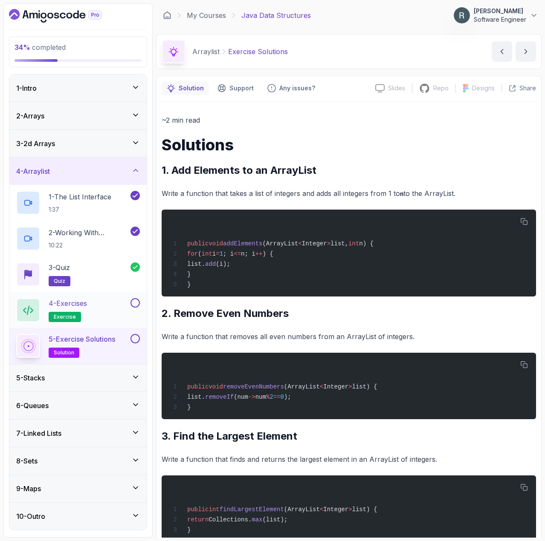
click at [94, 317] on div "4 - Exercises exercise" at bounding box center [72, 310] width 112 height 24
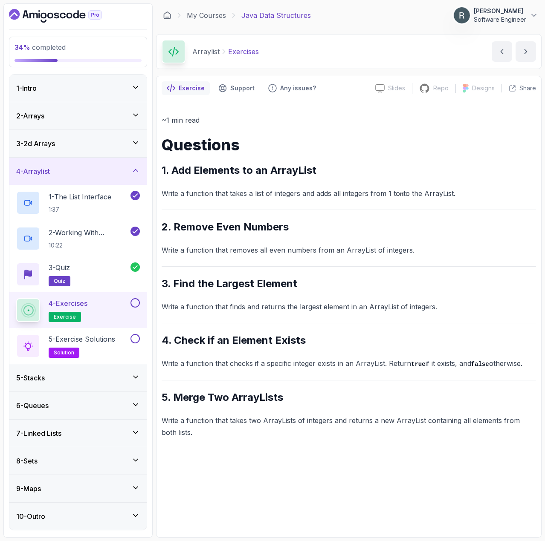
click at [135, 305] on button at bounding box center [134, 302] width 9 height 9
click at [127, 339] on div "5 - Exercise Solutions solution" at bounding box center [72, 346] width 112 height 24
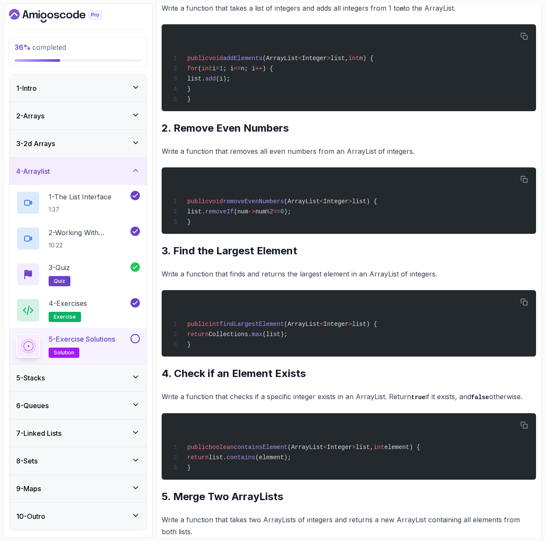
scroll to position [180, 0]
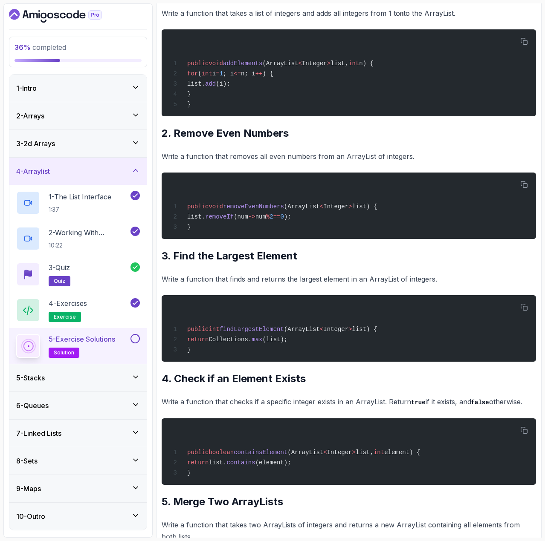
click at [136, 340] on button at bounding box center [134, 338] width 9 height 9
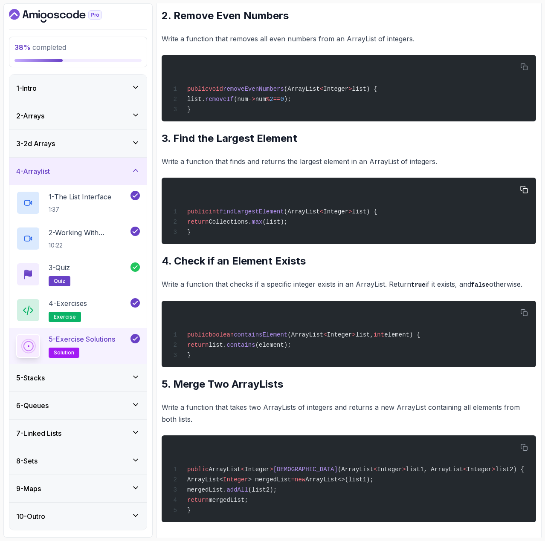
scroll to position [308, 0]
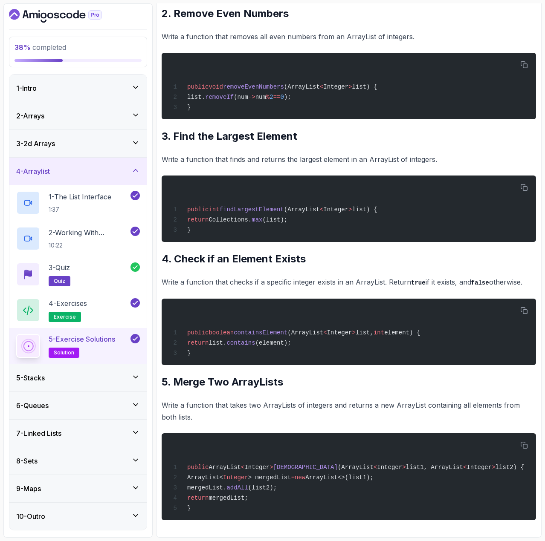
click at [81, 379] on div "5 - Stacks" at bounding box center [78, 378] width 124 height 10
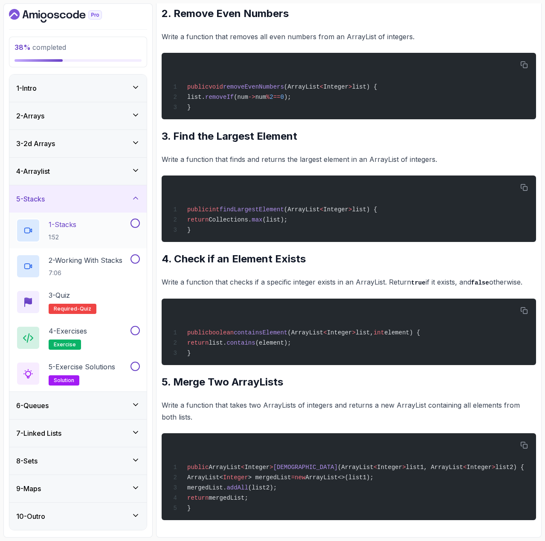
click at [98, 235] on div "1 - Stacks 1:52" at bounding box center [72, 231] width 112 height 24
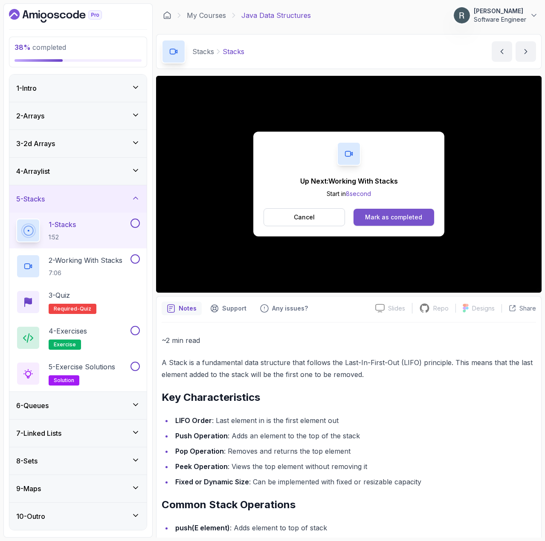
click at [399, 217] on div "Mark as completed" at bounding box center [393, 217] width 57 height 9
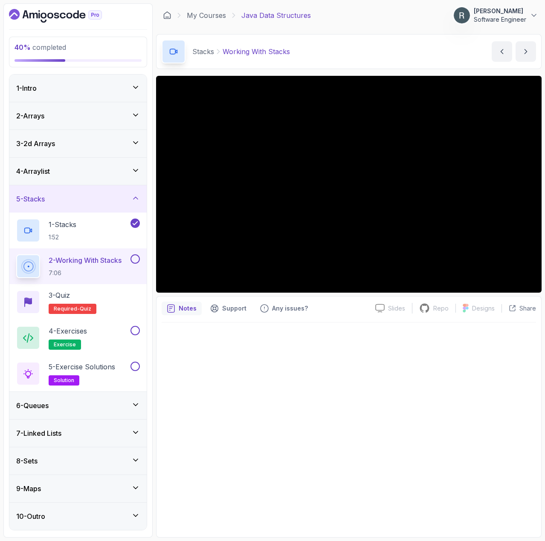
click at [271, 394] on div at bounding box center [348, 428] width 374 height 210
click at [134, 259] on button at bounding box center [134, 258] width 9 height 9
click at [117, 300] on div "3 - Quiz Required- quiz" at bounding box center [78, 302] width 124 height 24
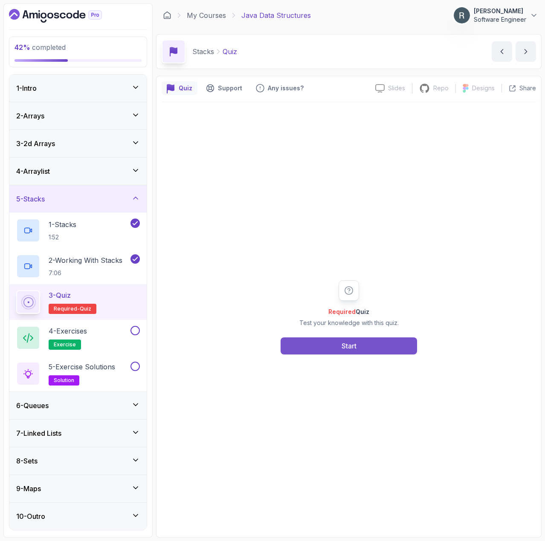
click at [298, 345] on button "Start" at bounding box center [348, 345] width 136 height 17
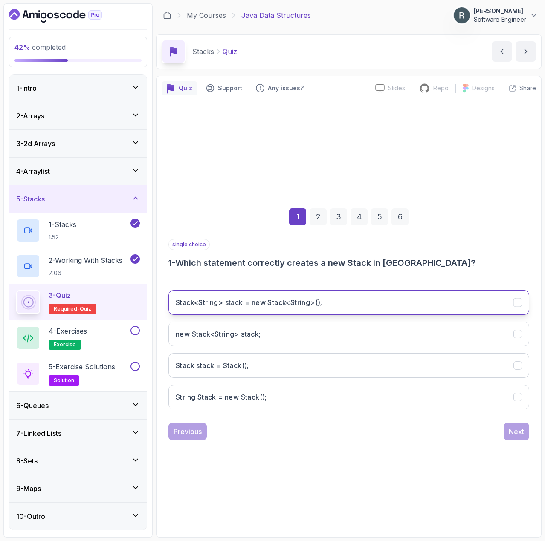
click at [298, 299] on h3 "Stack<String> stack = new Stack<String>();" at bounding box center [249, 302] width 147 height 10
click at [519, 435] on div "Next" at bounding box center [515, 432] width 15 height 10
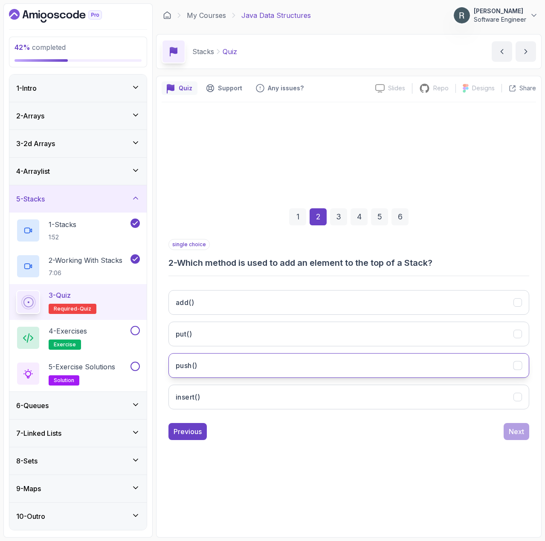
click at [403, 360] on button "push()" at bounding box center [348, 365] width 360 height 25
click at [512, 433] on div "Next" at bounding box center [515, 432] width 15 height 10
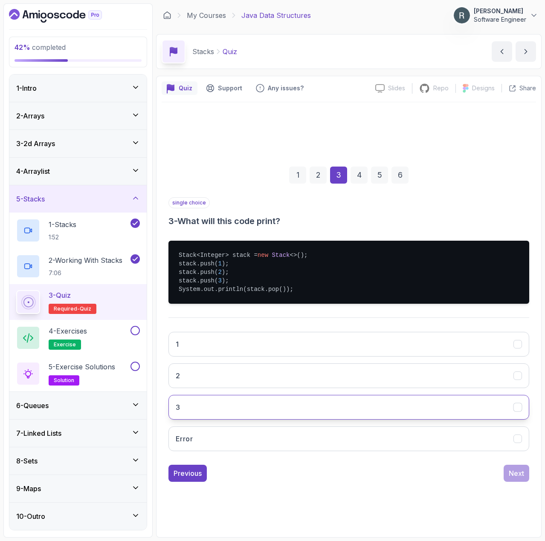
click at [297, 403] on button "3" at bounding box center [348, 407] width 360 height 25
click at [516, 477] on div "Next" at bounding box center [515, 473] width 15 height 10
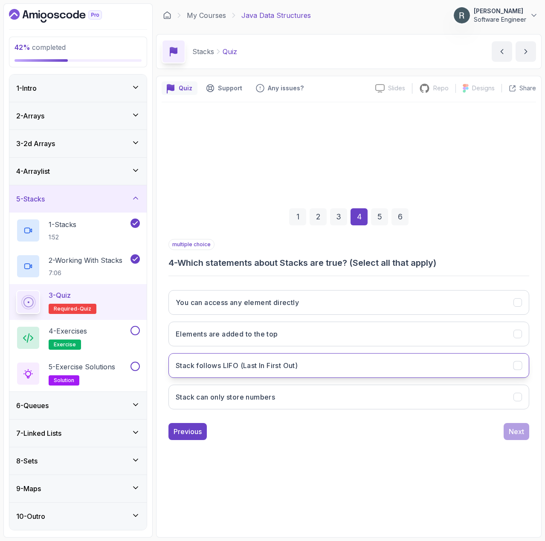
click at [322, 372] on button "Stack follows LIFO (Last In First Out)" at bounding box center [348, 365] width 360 height 25
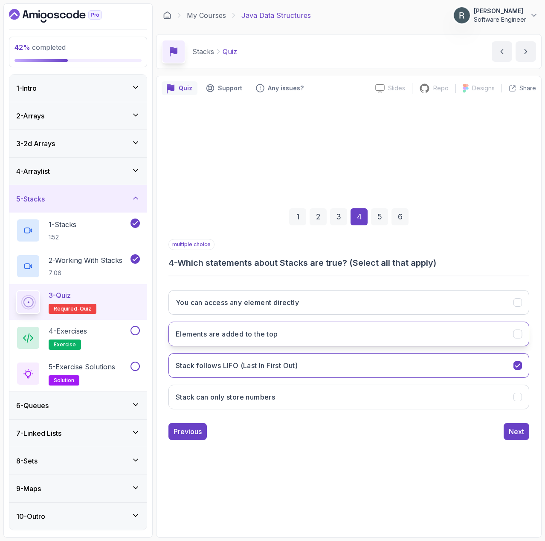
click at [321, 342] on button "Elements are added to the top" at bounding box center [348, 334] width 360 height 25
click at [524, 435] on button "Next" at bounding box center [516, 431] width 26 height 17
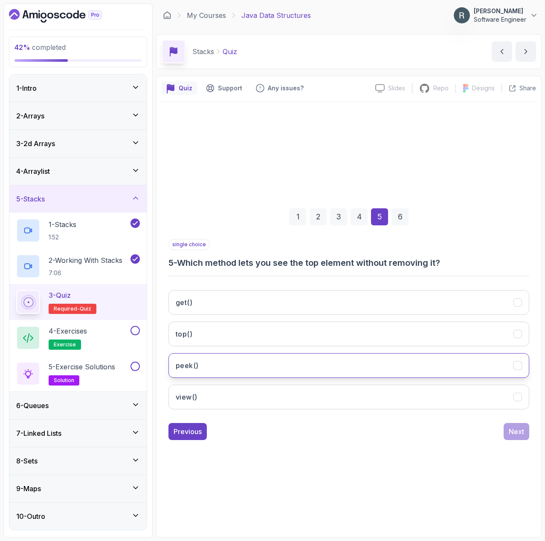
click at [400, 359] on button "peek()" at bounding box center [348, 365] width 360 height 25
click at [521, 427] on div "Next" at bounding box center [515, 432] width 15 height 10
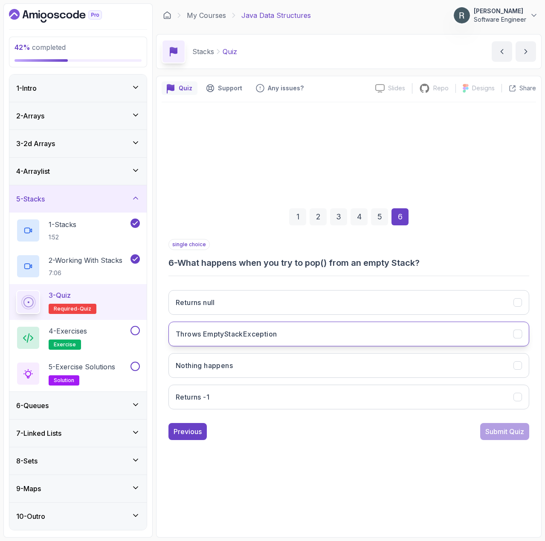
click at [403, 340] on button "Throws EmptyStackException" at bounding box center [348, 334] width 360 height 25
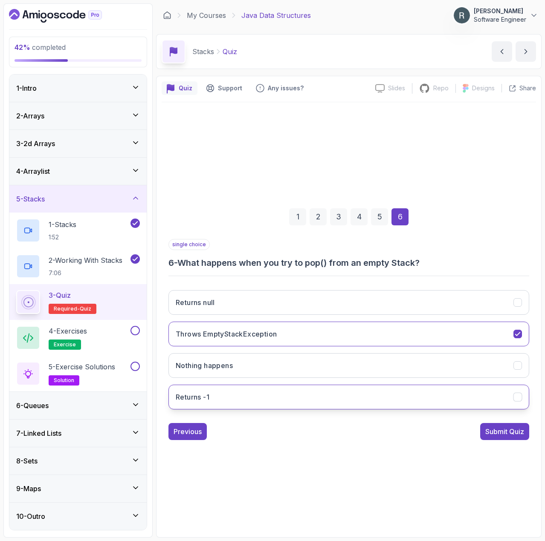
click at [499, 398] on button "Returns -1" at bounding box center [348, 397] width 360 height 25
click at [453, 339] on button "Throws EmptyStackException" at bounding box center [348, 334] width 360 height 25
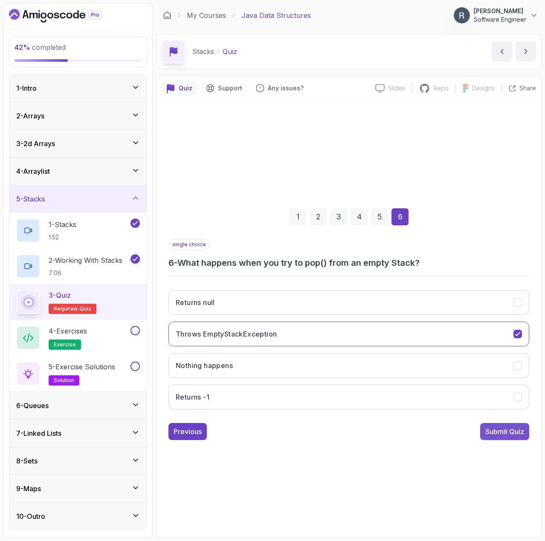
click at [507, 432] on div "Submit Quiz" at bounding box center [504, 432] width 39 height 10
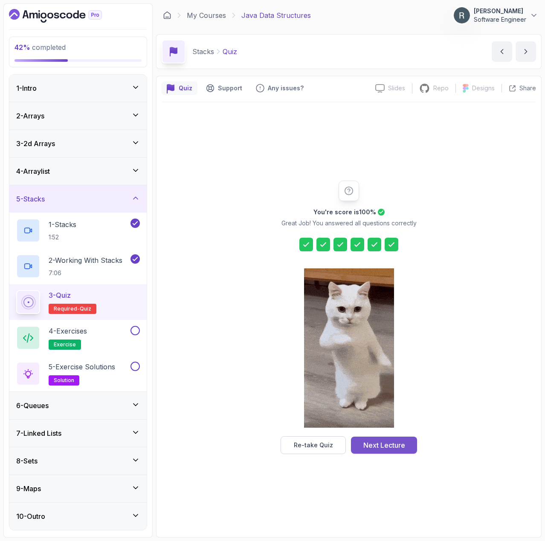
click at [398, 446] on div "Next Lecture" at bounding box center [384, 445] width 42 height 10
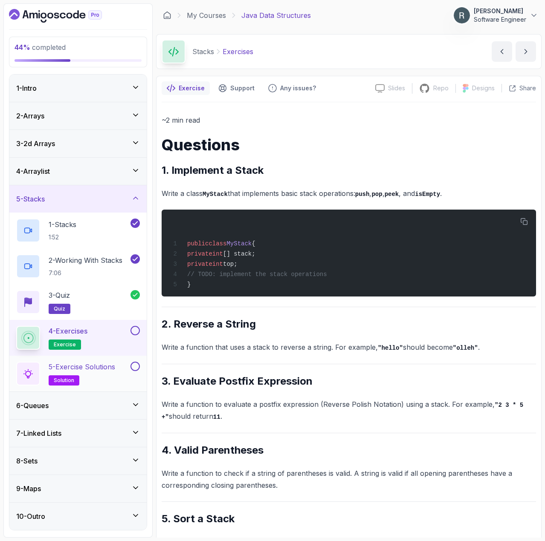
click at [115, 382] on h2 "5 - Exercise Solutions solution" at bounding box center [82, 374] width 66 height 24
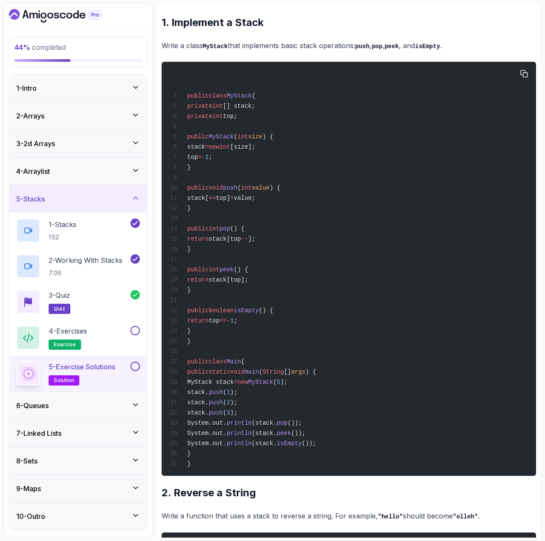
scroll to position [128, 0]
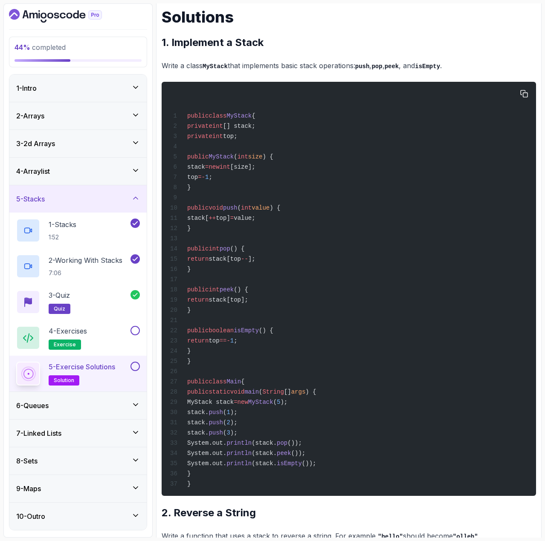
drag, startPoint x: 203, startPoint y: 158, endPoint x: 213, endPoint y: 169, distance: 14.8
click at [214, 170] on code "public class MyStack { private int [] stack; private int top; public MyStack ( …" at bounding box center [243, 299] width 146 height 375
click at [193, 154] on div "public class MyStack { private int [] stack; private int top; public MyStack ( …" at bounding box center [348, 289] width 360 height 404
drag, startPoint x: 198, startPoint y: 155, endPoint x: 269, endPoint y: 357, distance: 214.1
click at [269, 357] on div "public class MyStack { private int [] stack; private int top; public MyStack ( …" at bounding box center [348, 289] width 360 height 404
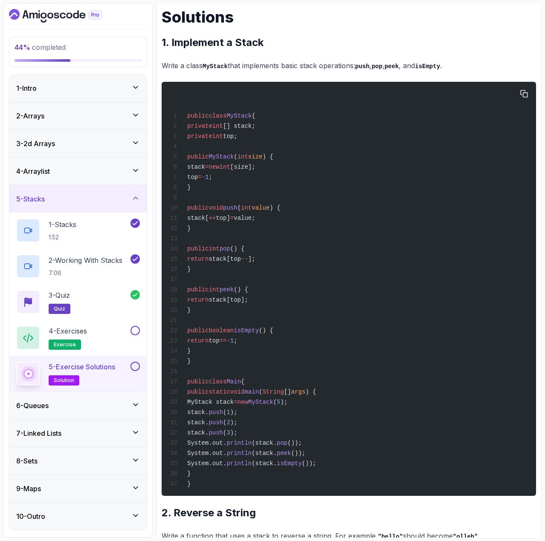
copy code "public MyStack ( int size ) { stack = new int [size]; top = - 1 ; } public void…"
drag, startPoint x: 334, startPoint y: 475, endPoint x: 209, endPoint y: 427, distance: 134.4
click at [209, 427] on div "public class MyStack { private int [] stack; private int top; public MyStack ( …" at bounding box center [348, 289] width 360 height 404
copy code "stack. push ( 1 ); stack. push ( 2 ); stack. push ( 3 ); System.out. println (s…"
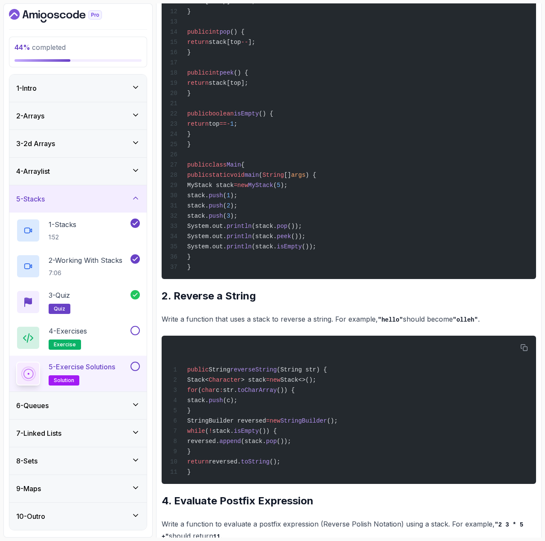
scroll to position [341, 0]
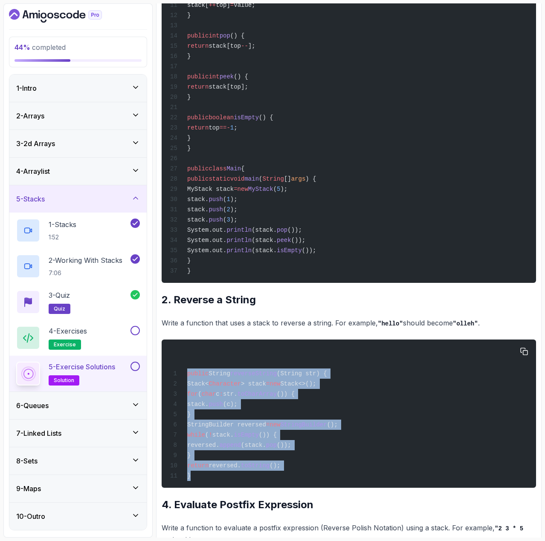
drag, startPoint x: 196, startPoint y: 495, endPoint x: 188, endPoint y: 392, distance: 103.4
click at [188, 392] on div "public String reverseString (String str) { Stack< Character > stack = new Stack…" at bounding box center [348, 414] width 360 height 138
copy code "public String reverseString (String str) { Stack< Character > stack = new Stack…"
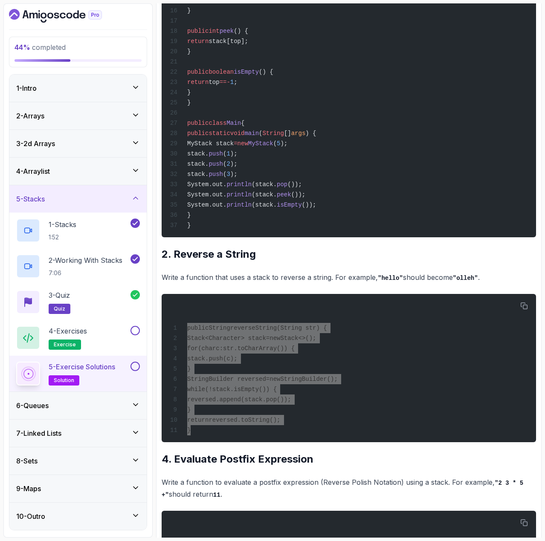
scroll to position [383, 0]
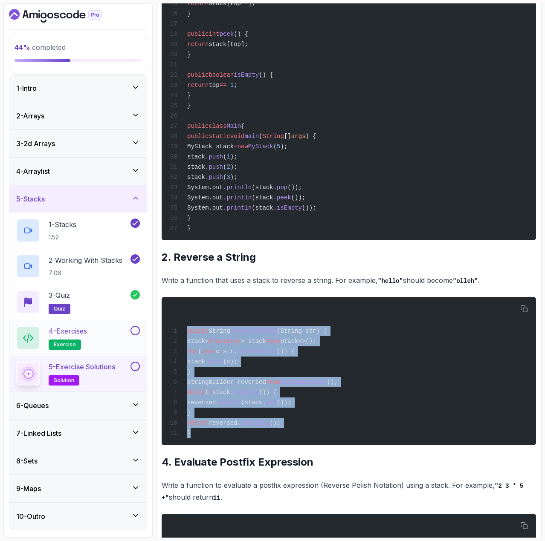
click at [110, 340] on div "4 - Exercises exercise" at bounding box center [72, 338] width 112 height 24
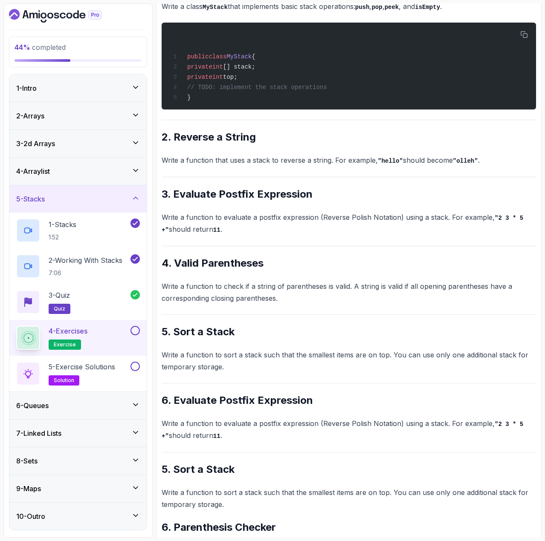
scroll to position [170, 0]
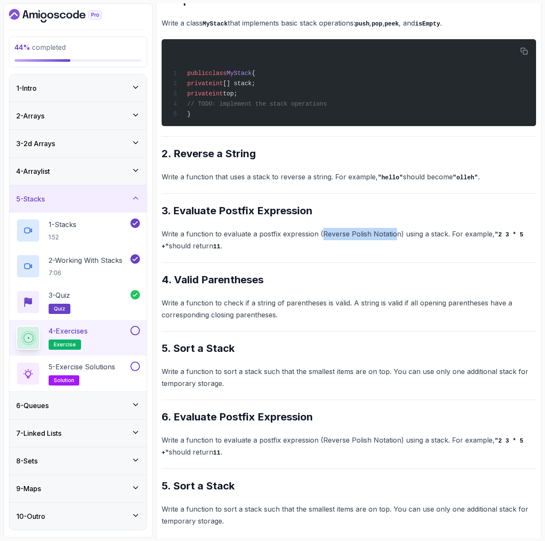
drag, startPoint x: 395, startPoint y: 235, endPoint x: 323, endPoint y: 236, distance: 72.4
click at [323, 236] on p "Write a function to evaluate a postfix expression (Reverse Polish Notation) usi…" at bounding box center [348, 240] width 374 height 24
click at [111, 374] on h2 "5 - Exercise Solutions solution" at bounding box center [82, 374] width 66 height 24
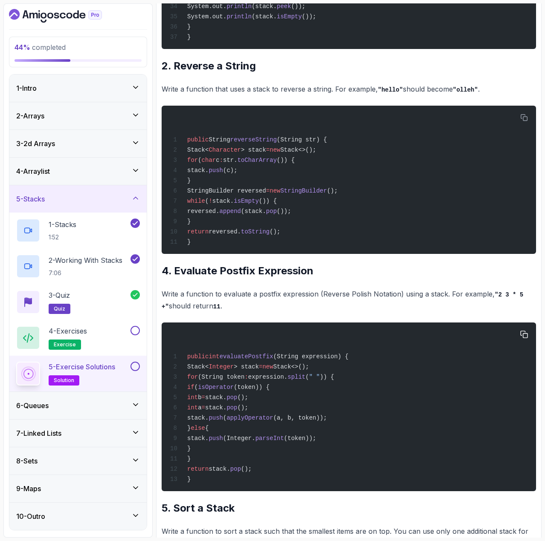
scroll to position [574, 0]
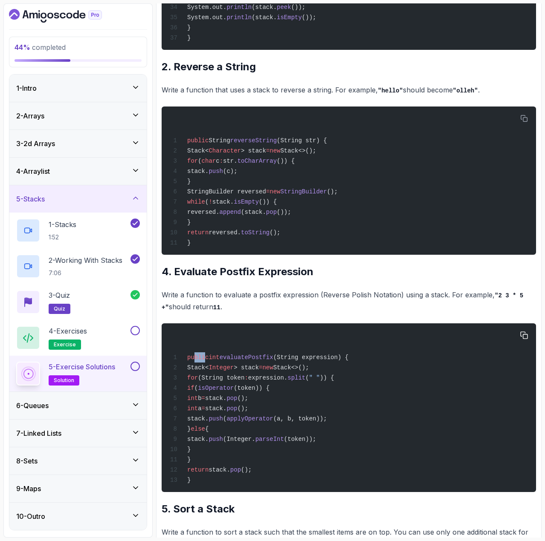
click at [195, 361] on span "public" at bounding box center [197, 357] width 21 height 7
click at [185, 361] on span "public int evaluatePostfix (String expression) {" at bounding box center [259, 357] width 178 height 7
drag, startPoint x: 210, startPoint y: 377, endPoint x: 340, endPoint y: 377, distance: 129.5
click at [340, 361] on span "public int evaluatePostfix (String expression) {" at bounding box center [259, 357] width 178 height 7
copy span "int evaluatePostfix (String expression) {"
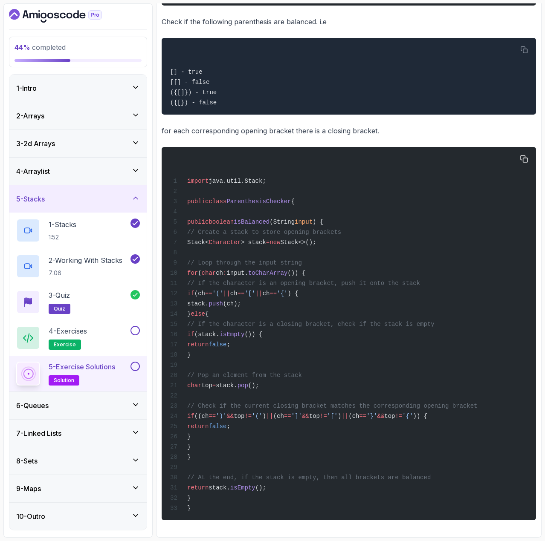
scroll to position [1511, 0]
click at [323, 219] on span ") {" at bounding box center [317, 222] width 11 height 7
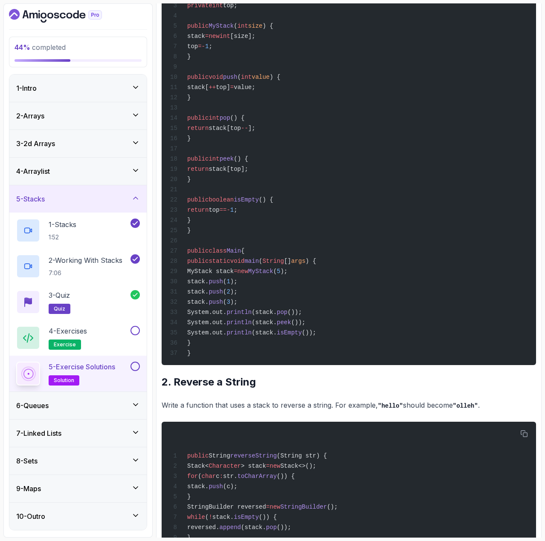
scroll to position [0, 0]
